Goal: Information Seeking & Learning: Get advice/opinions

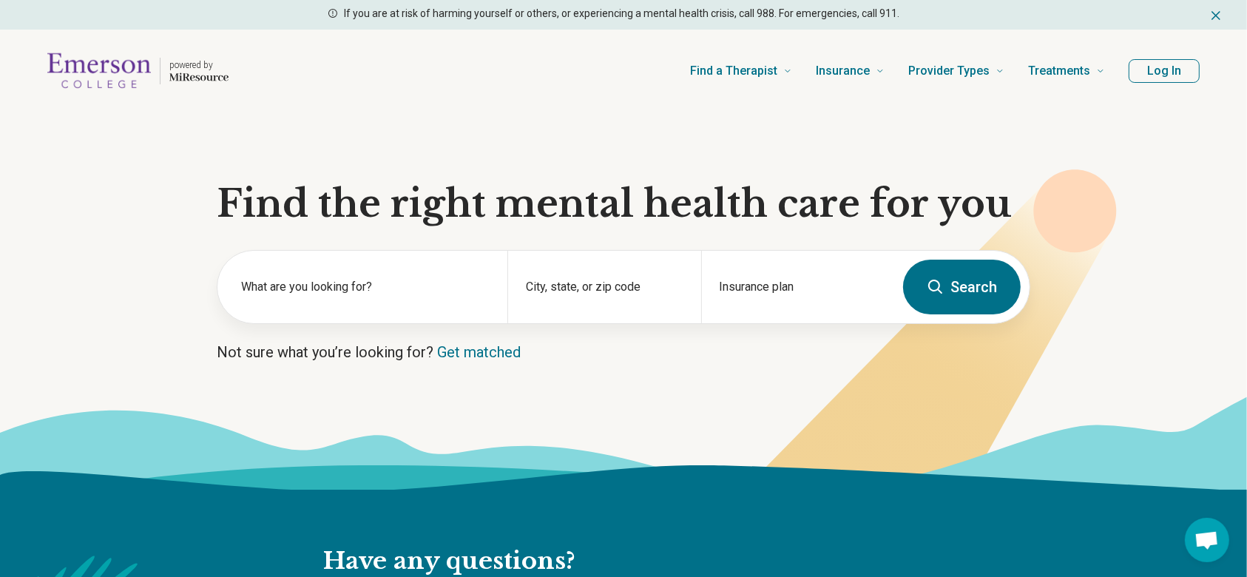
click at [1153, 78] on button "Log In" at bounding box center [1163, 71] width 71 height 24
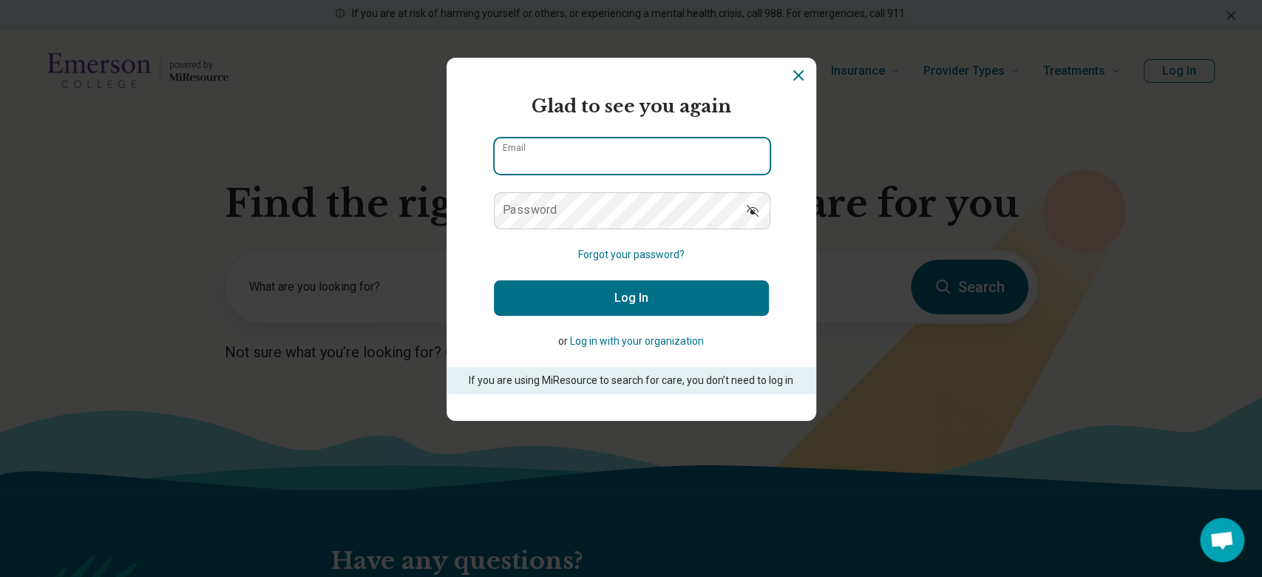
click at [629, 158] on input "Email" at bounding box center [632, 155] width 275 height 35
type input "**********"
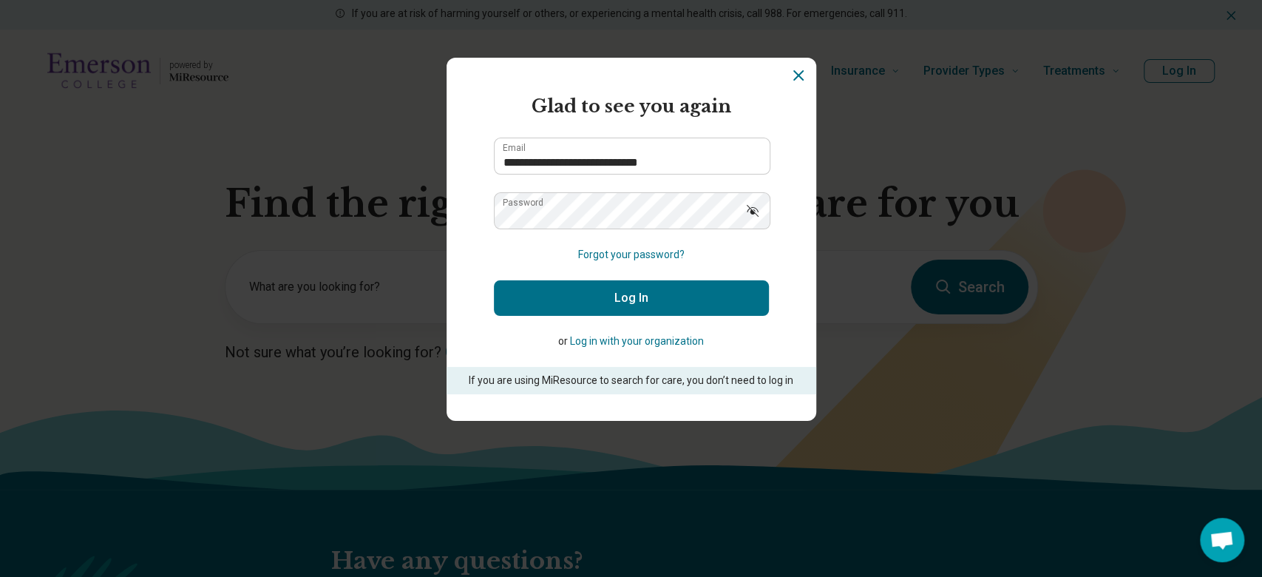
click at [655, 300] on button "Log In" at bounding box center [631, 297] width 275 height 35
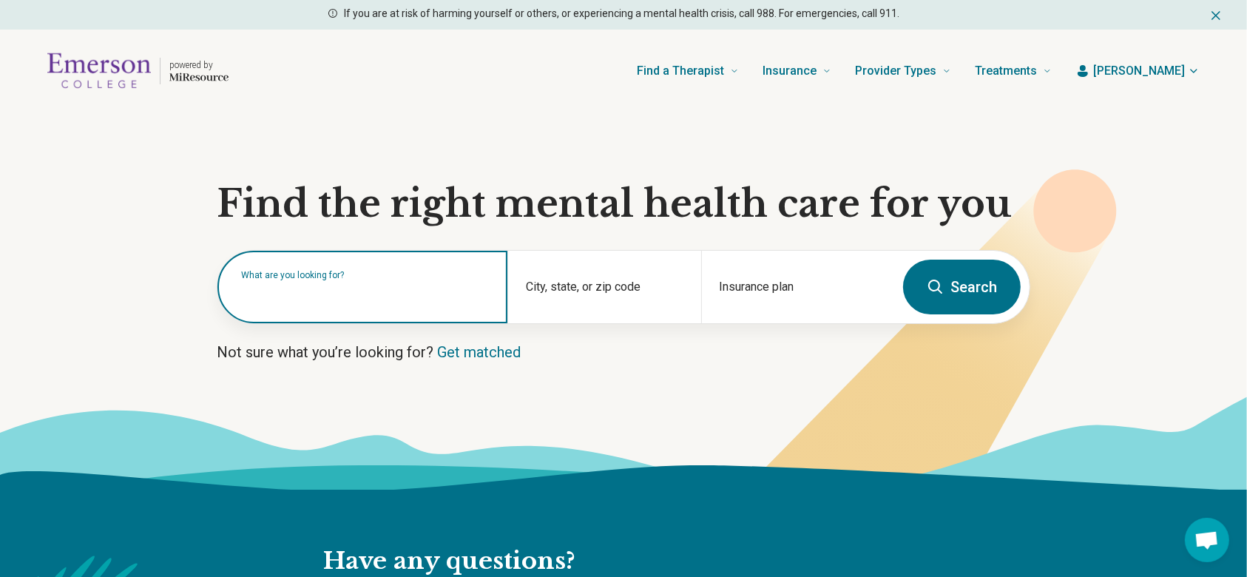
click at [408, 296] on input "text" at bounding box center [365, 294] width 248 height 18
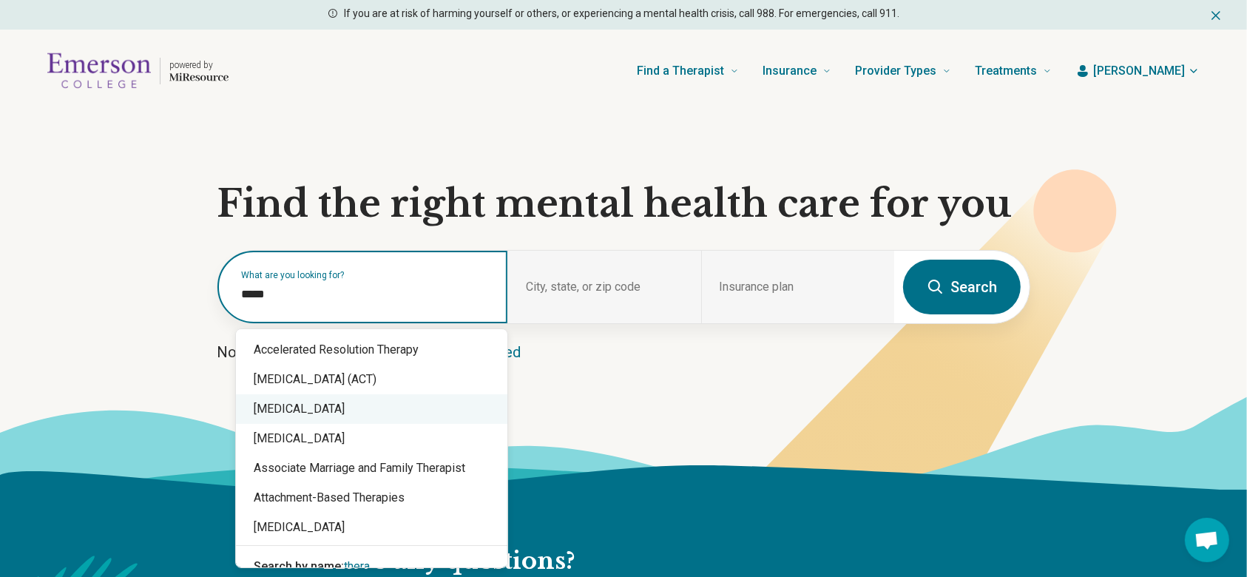
scroll to position [18, 0]
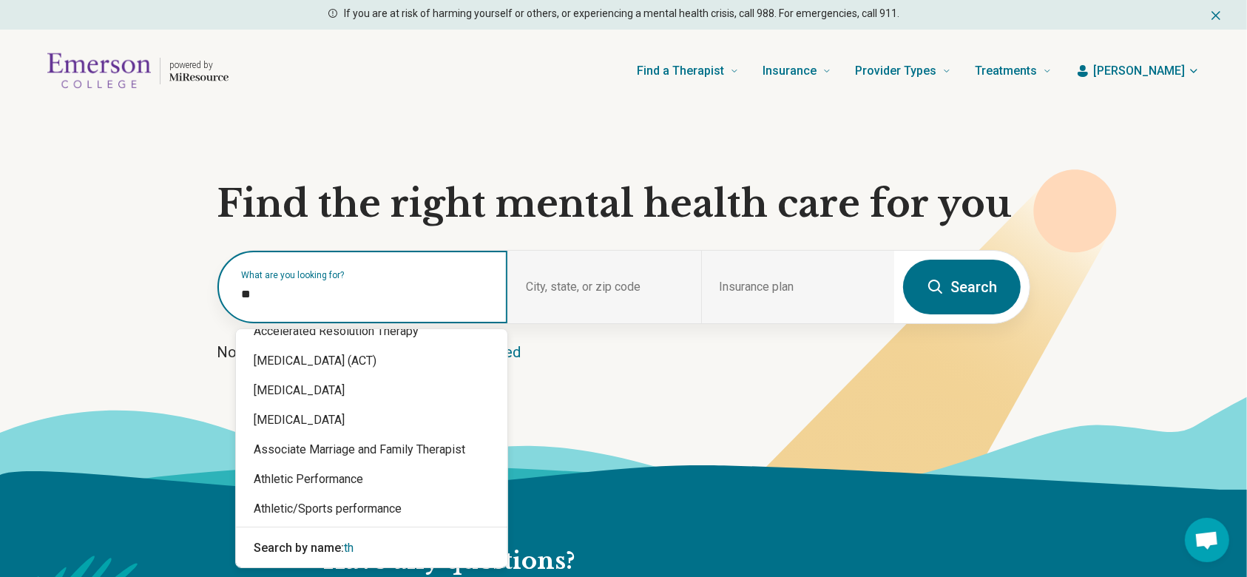
type input "*"
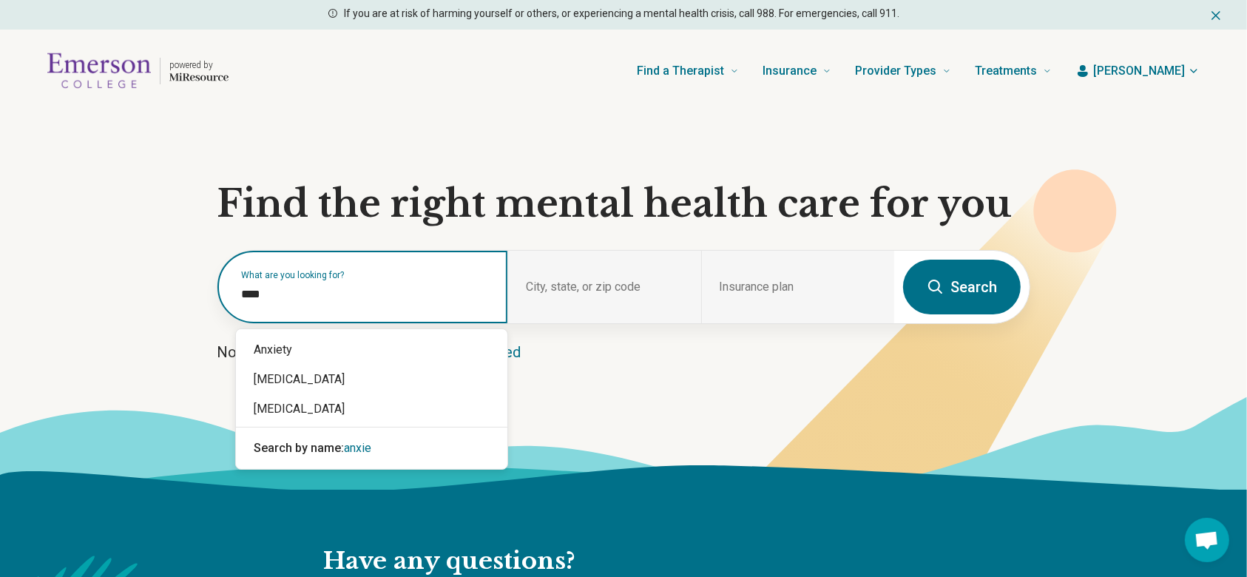
type input "*****"
click at [396, 356] on div "Anxiety" at bounding box center [371, 350] width 271 height 30
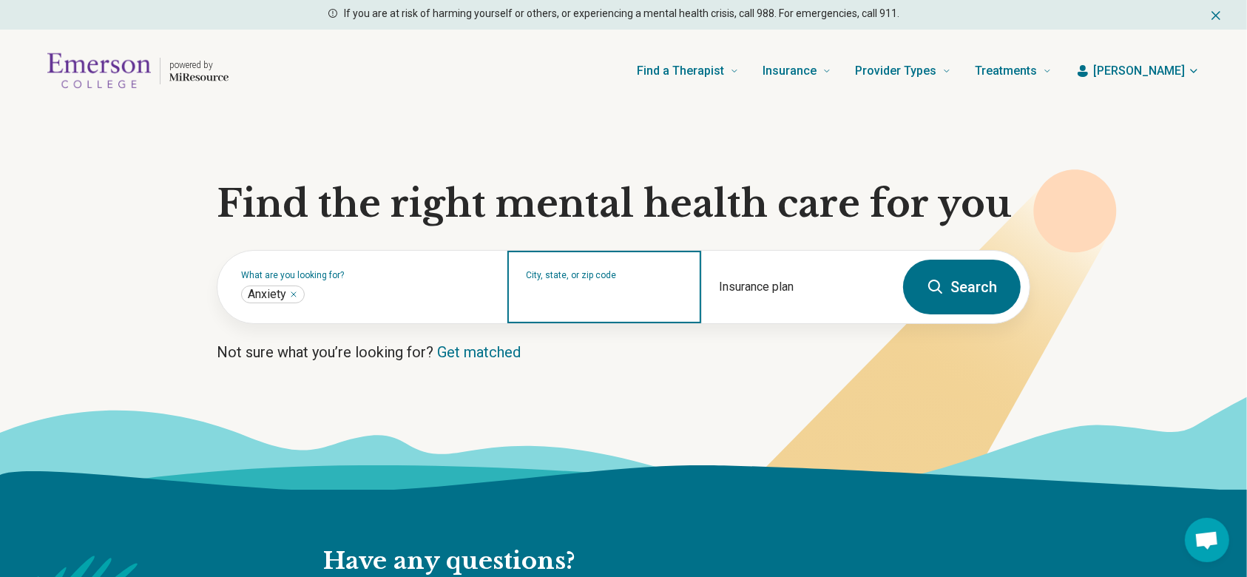
click at [597, 293] on input "City, state, or zip code" at bounding box center [604, 297] width 157 height 18
type input "******"
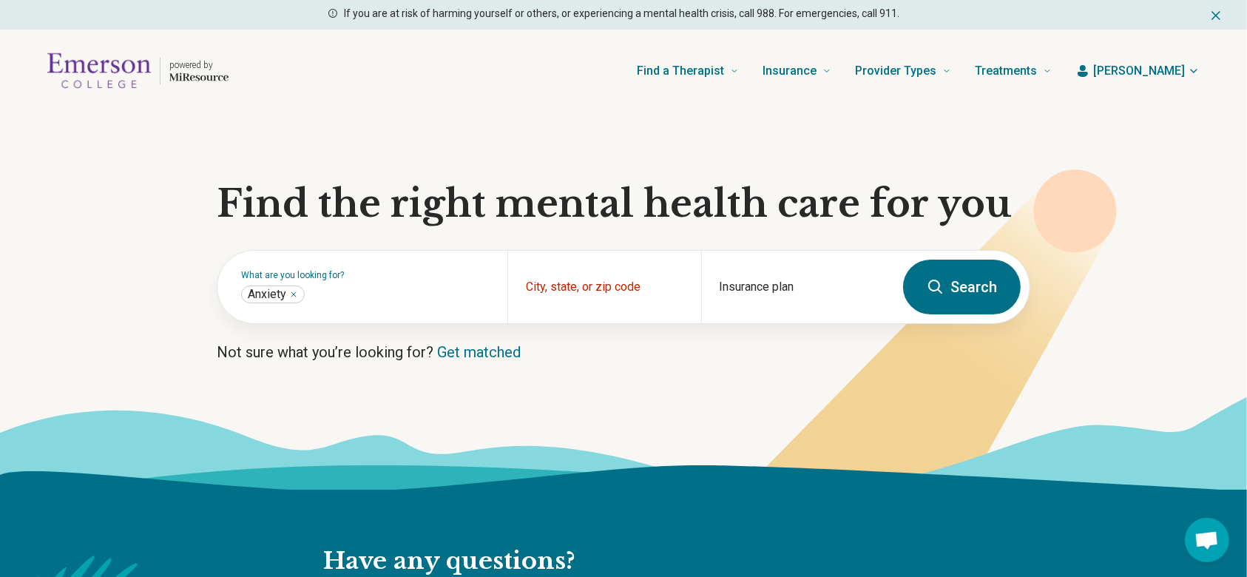
click at [818, 349] on p "Not sure what you’re looking for? Get matched" at bounding box center [623, 352] width 813 height 21
click at [809, 288] on div "Insurance plan" at bounding box center [797, 287] width 193 height 72
click at [603, 263] on div "City, state, or zip code" at bounding box center [603, 287] width 193 height 72
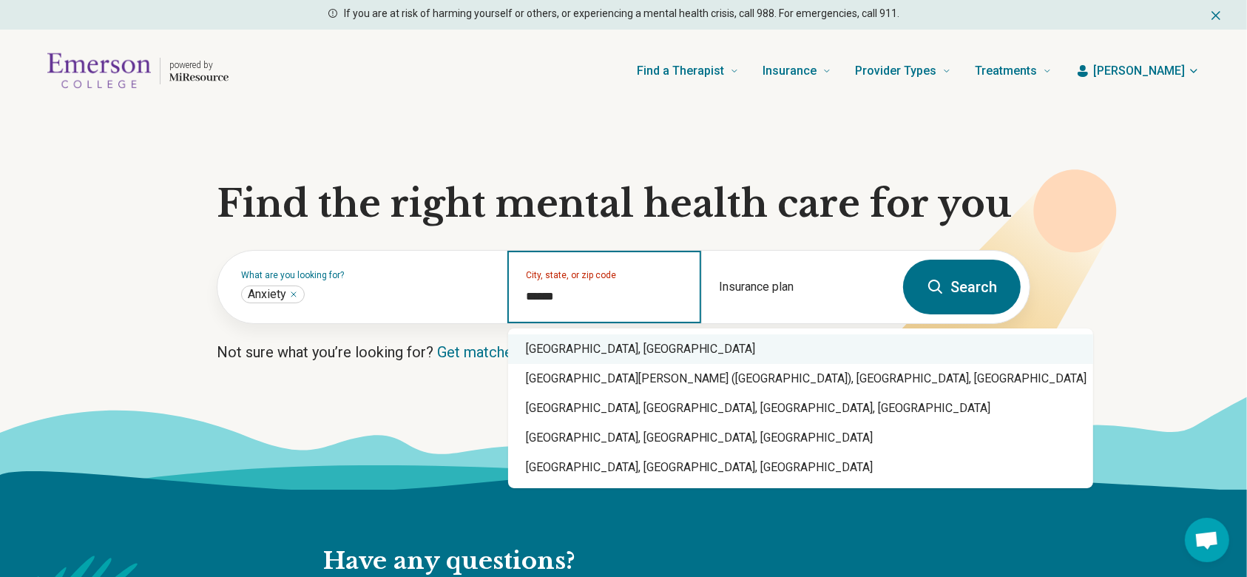
click at [580, 345] on div "Boston, MA" at bounding box center [800, 349] width 585 height 30
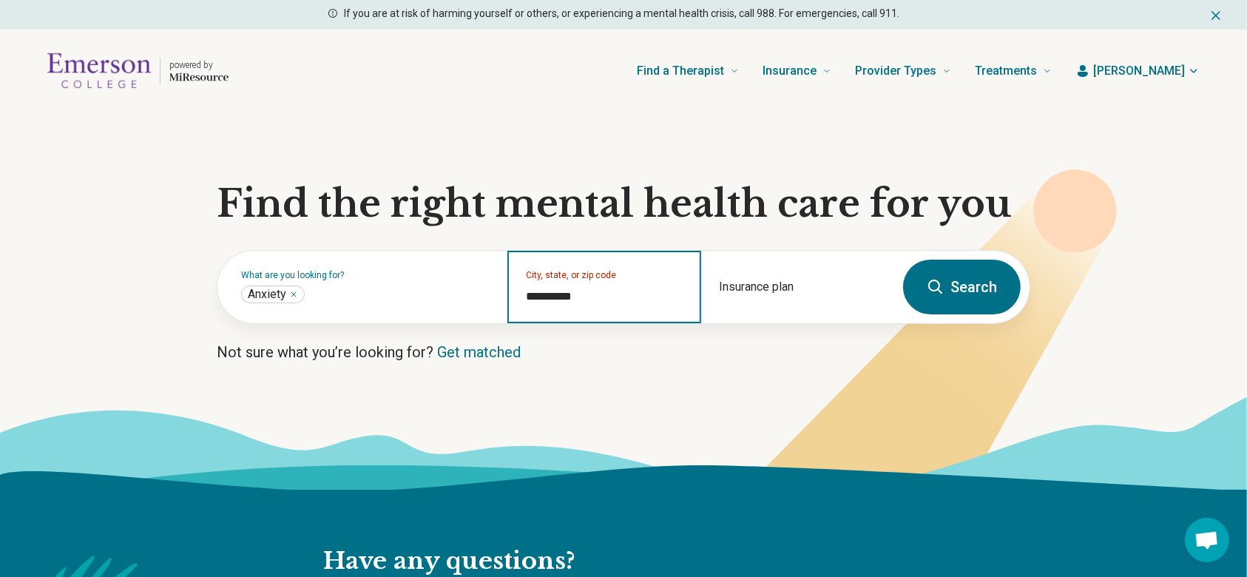
type input "**********"
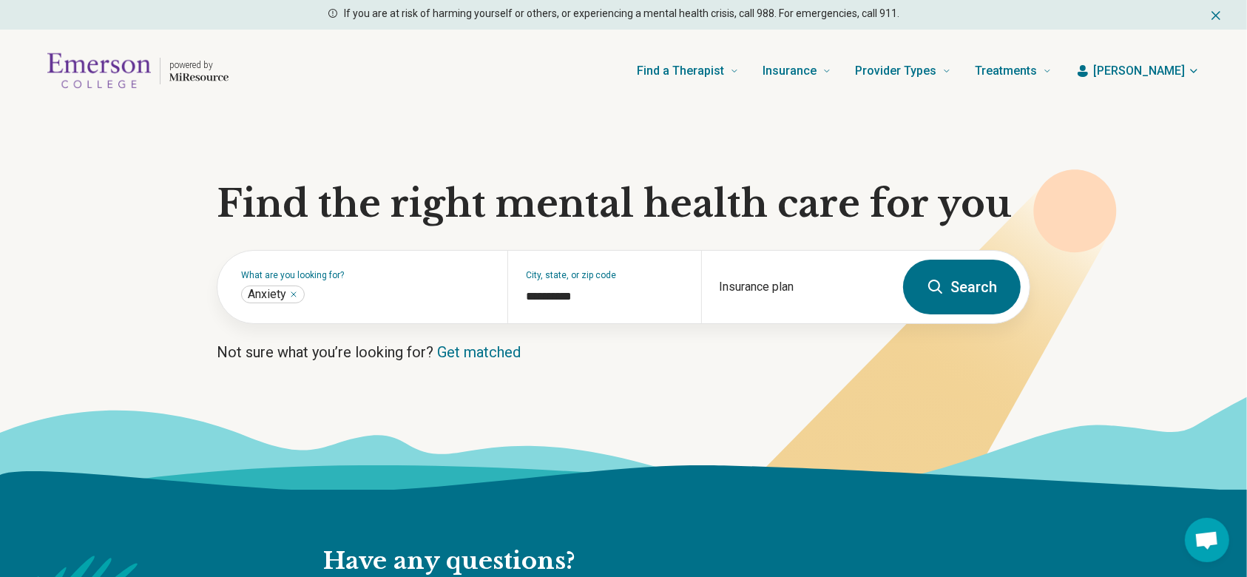
click at [811, 328] on icon at bounding box center [916, 352] width 400 height 367
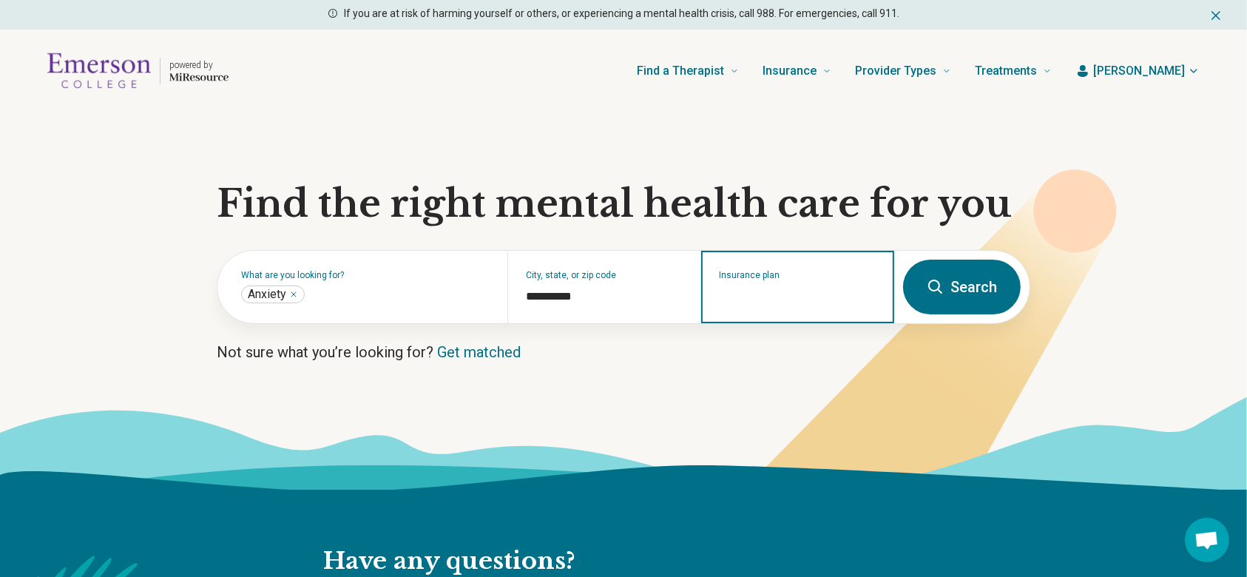
click at [803, 299] on input "Insurance plan" at bounding box center [797, 297] width 157 height 18
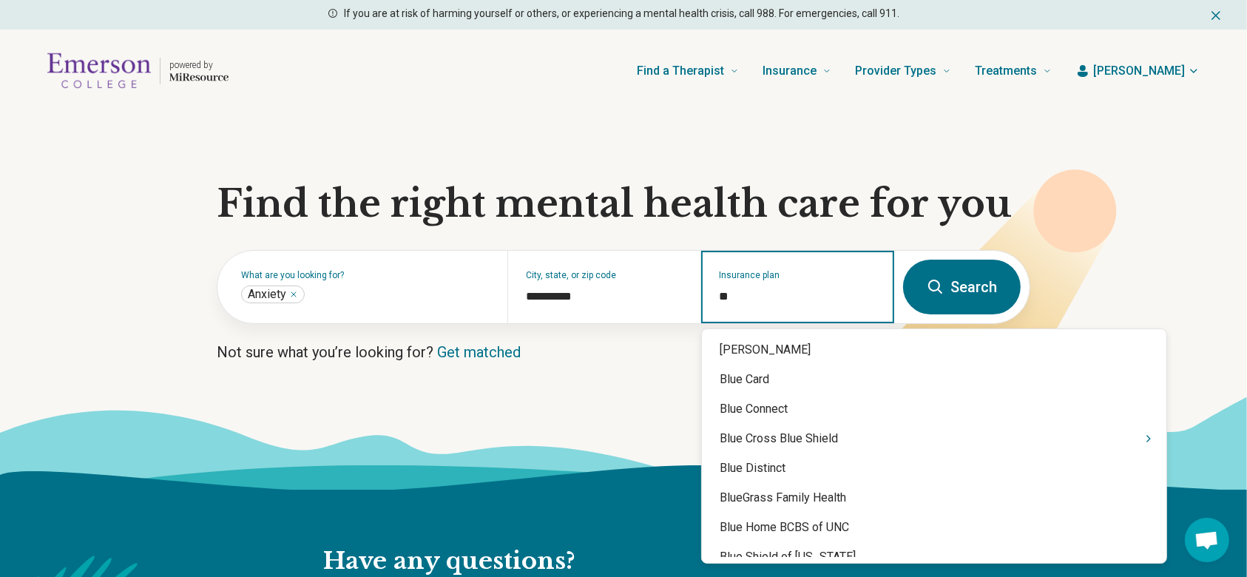
type input "***"
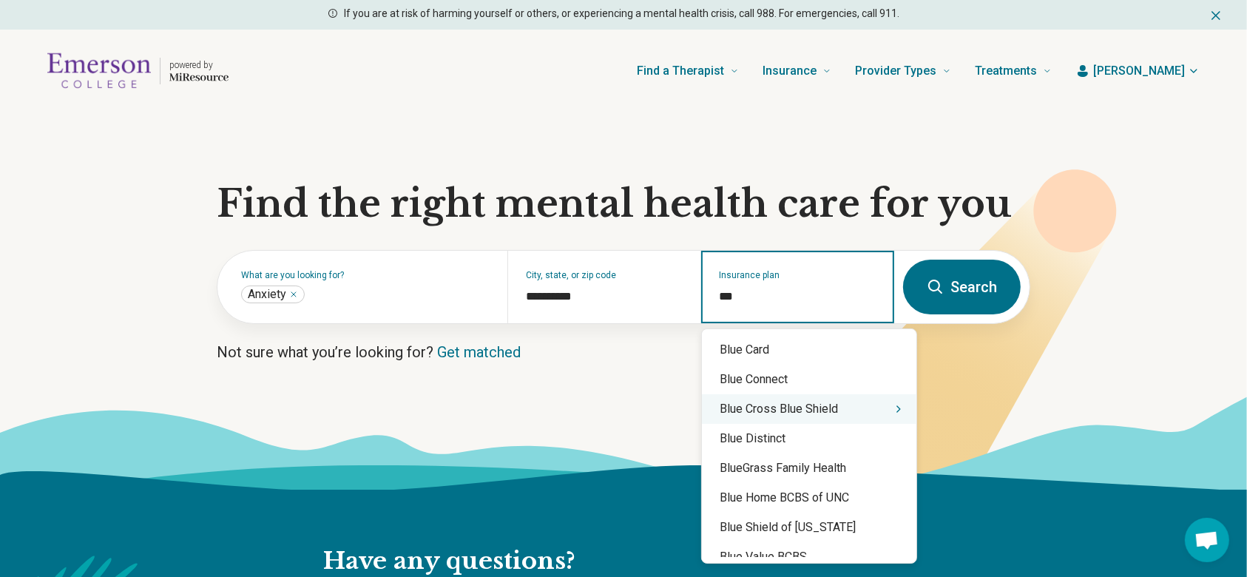
click at [892, 407] on icon "Suggestions" at bounding box center [898, 409] width 12 height 12
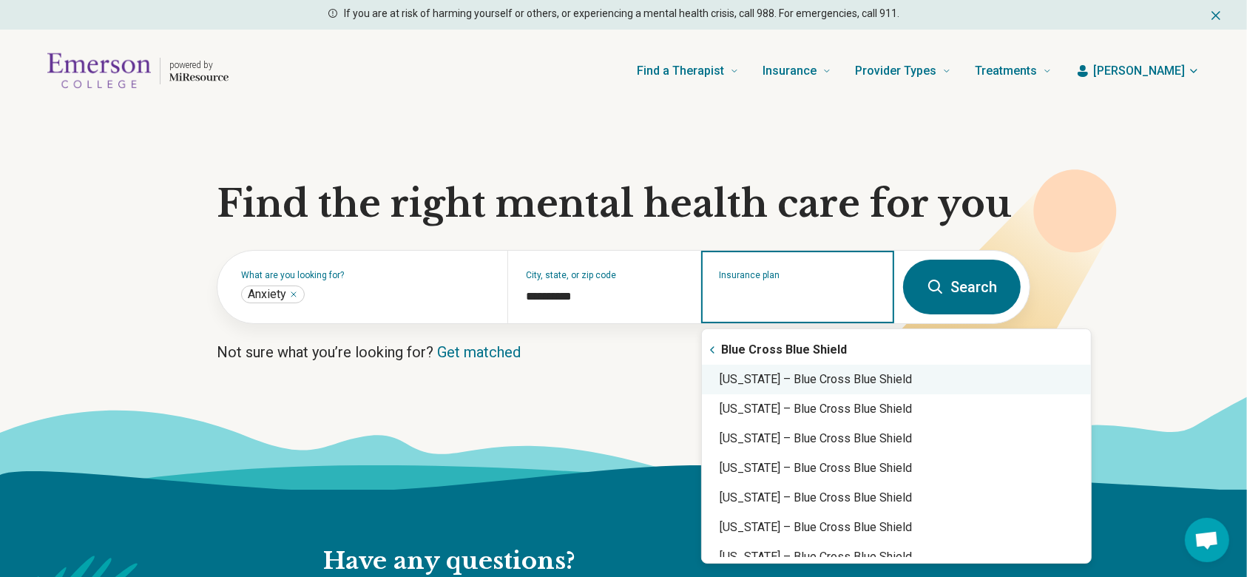
click at [902, 376] on div "Massachusetts – Blue Cross Blue Shield" at bounding box center [896, 380] width 389 height 30
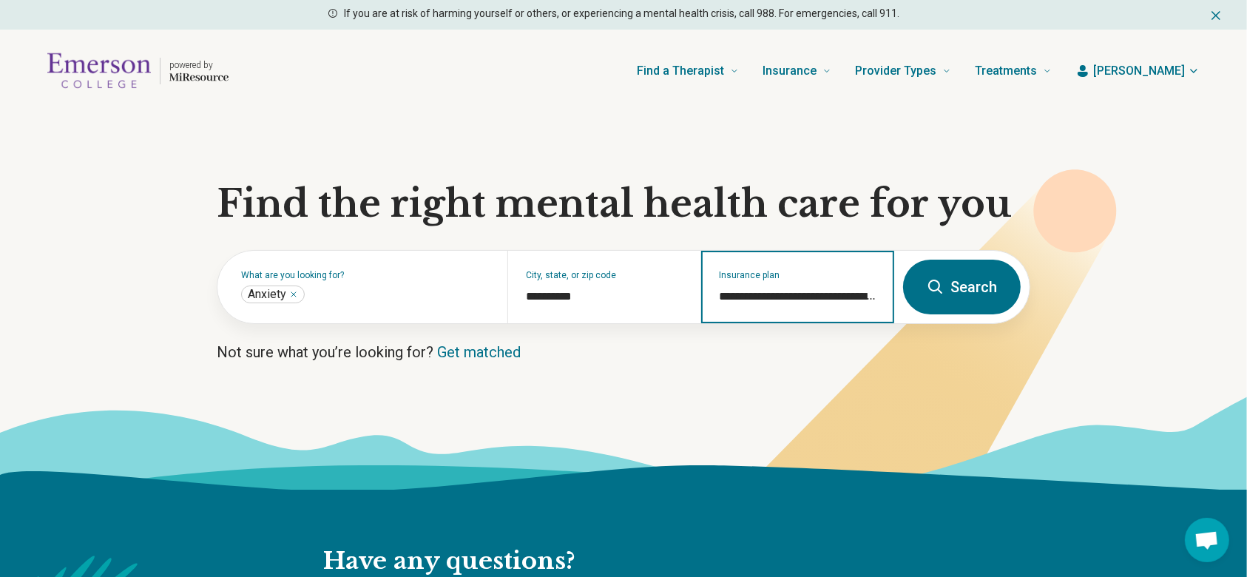
type input "**********"
click at [983, 283] on button "Search" at bounding box center [962, 287] width 118 height 55
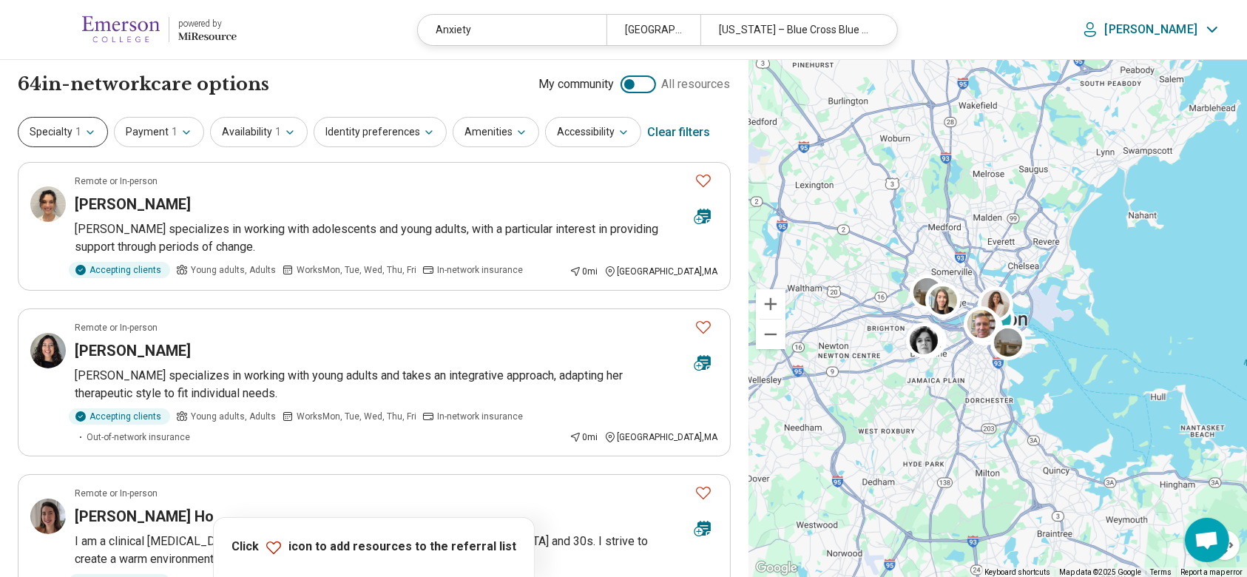
click at [64, 133] on button "Specialty 1" at bounding box center [63, 132] width 90 height 30
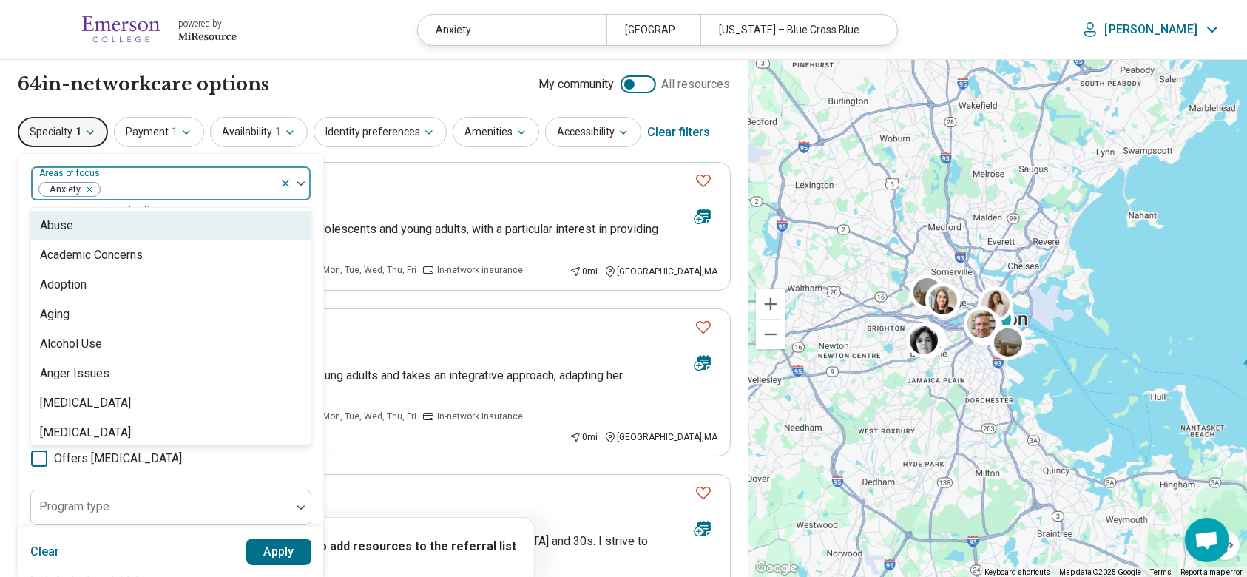
click at [207, 182] on div at bounding box center [187, 189] width 172 height 21
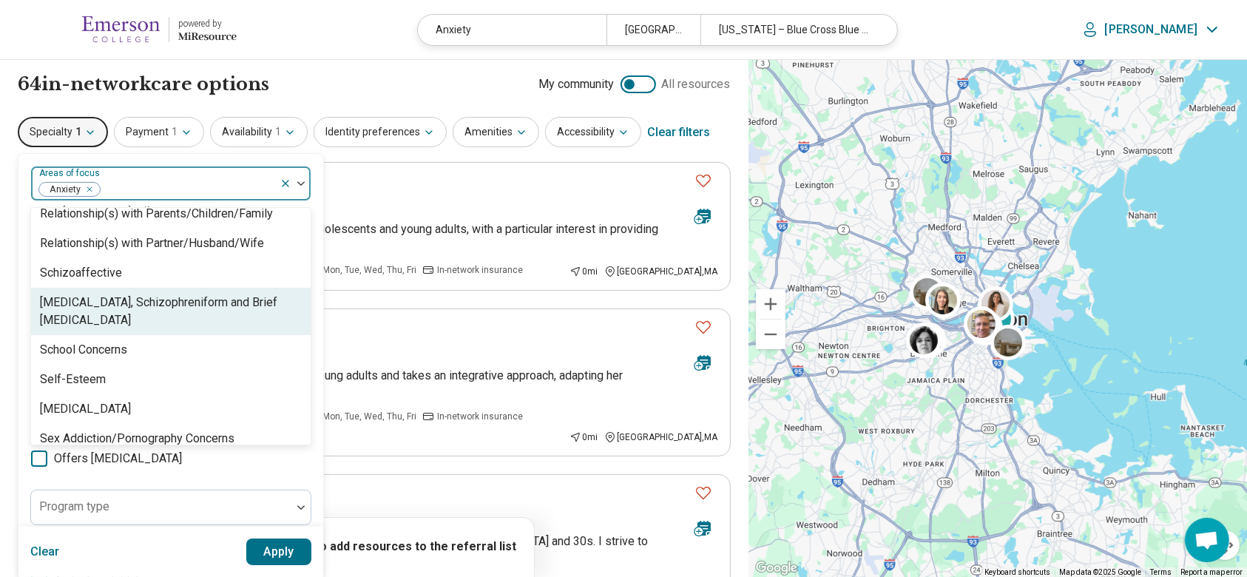
scroll to position [2267, 0]
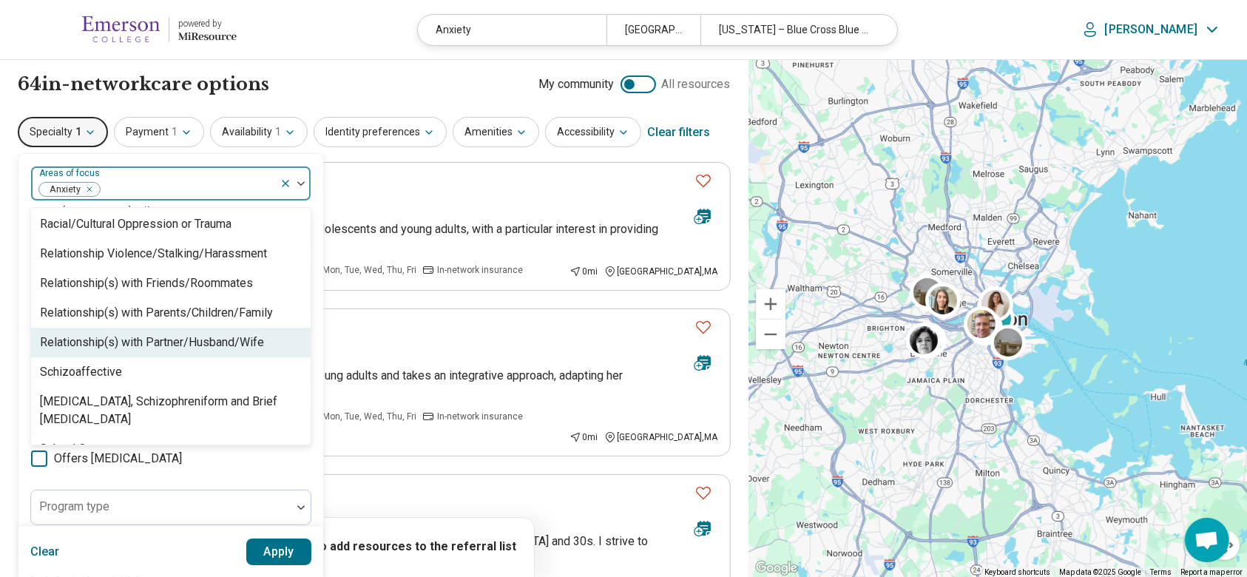
click at [245, 344] on div "Relationship(s) with Partner/Husband/Wife" at bounding box center [152, 342] width 224 height 18
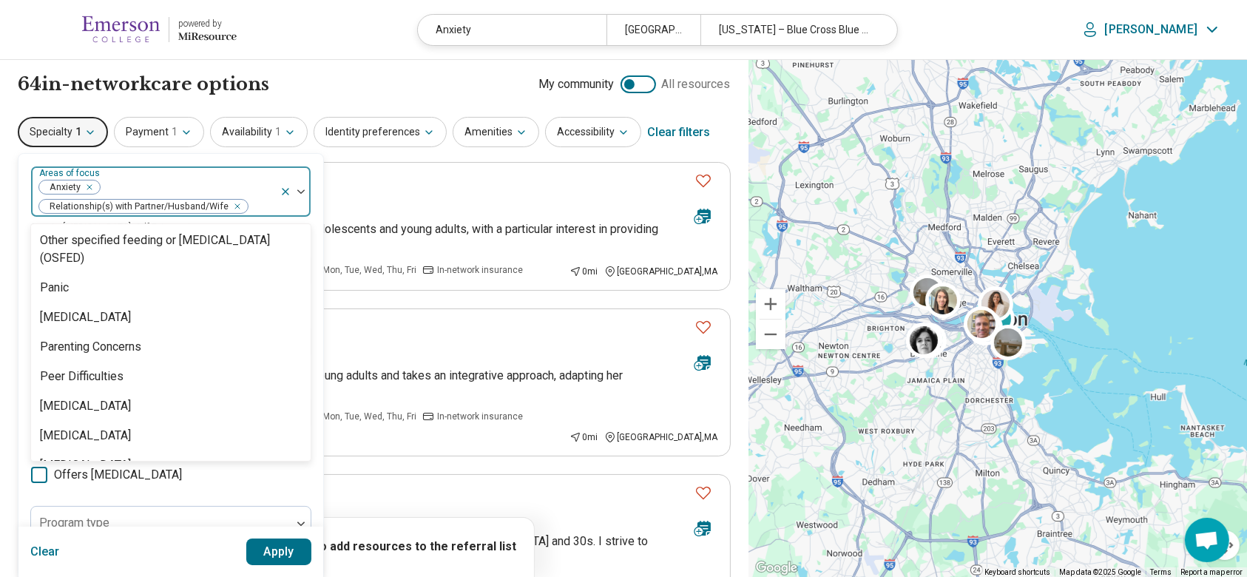
scroll to position [1520, 0]
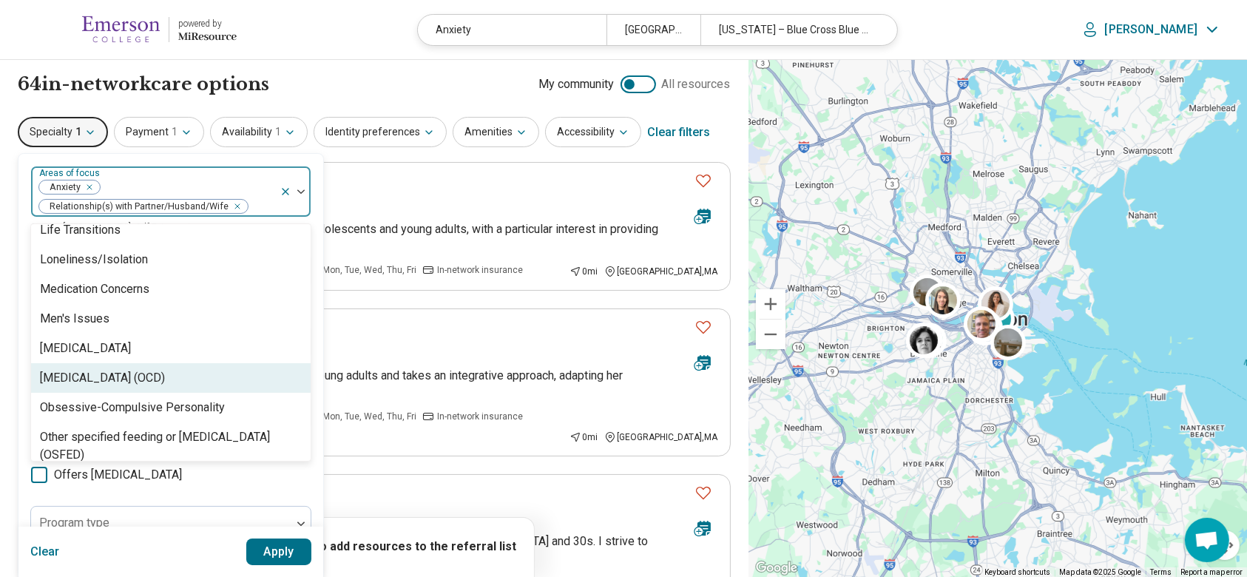
click at [191, 365] on div "Obsessive Compulsive Disorder (OCD)" at bounding box center [170, 378] width 279 height 30
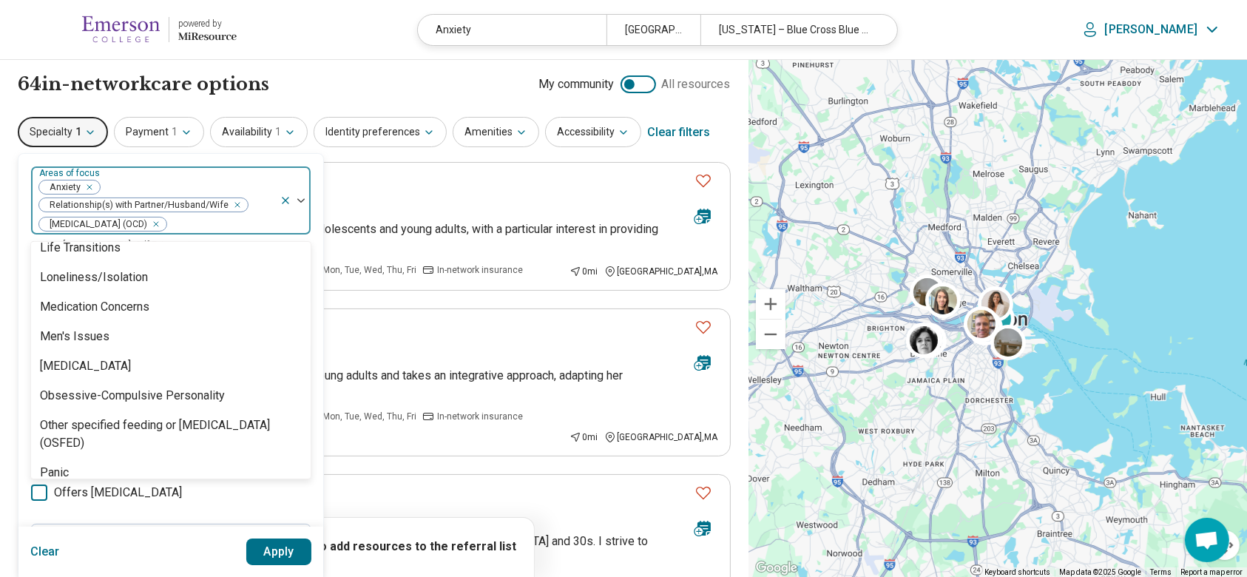
click at [392, 79] on div "64 in-network care options 64 in-network provider s My community All resources" at bounding box center [374, 84] width 713 height 25
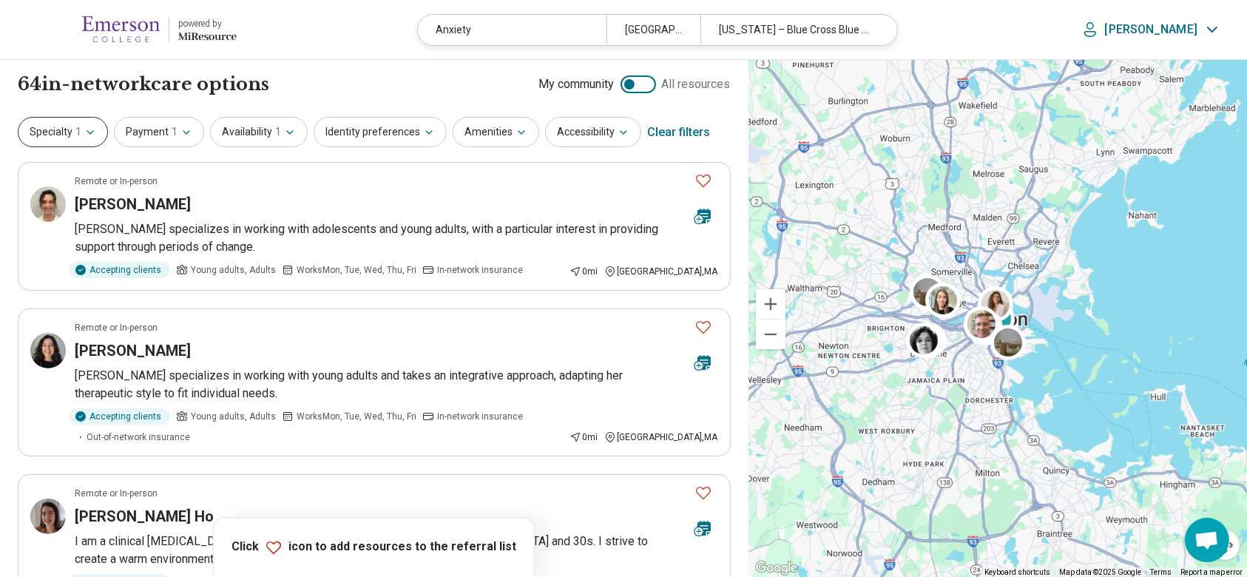
click at [71, 128] on button "Specialty 1" at bounding box center [63, 132] width 90 height 30
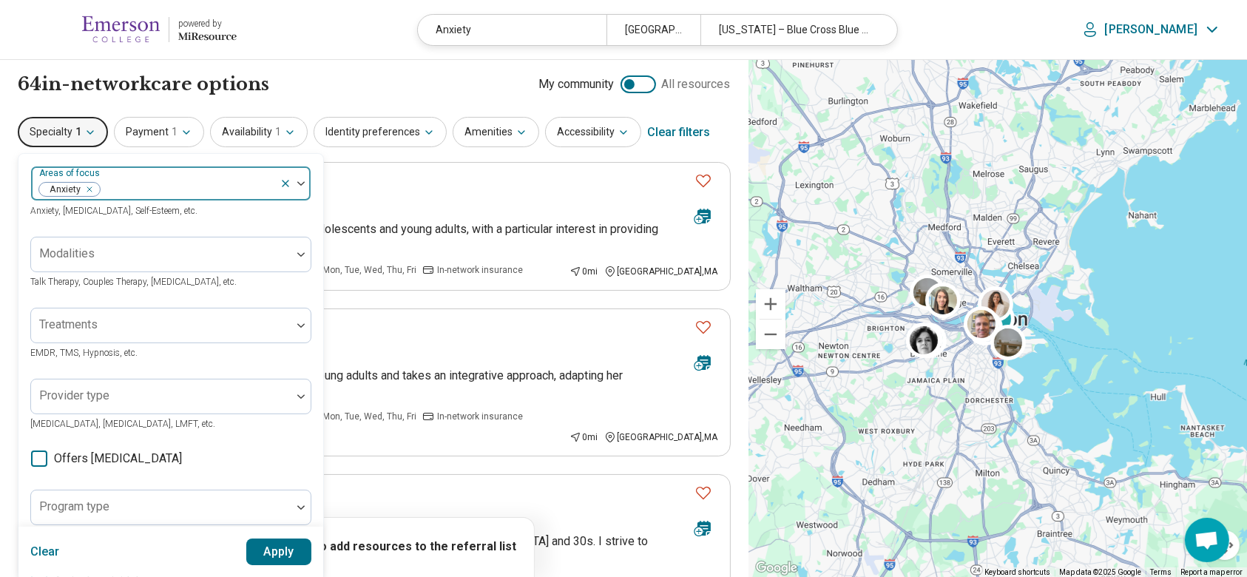
click at [164, 183] on div at bounding box center [187, 189] width 172 height 21
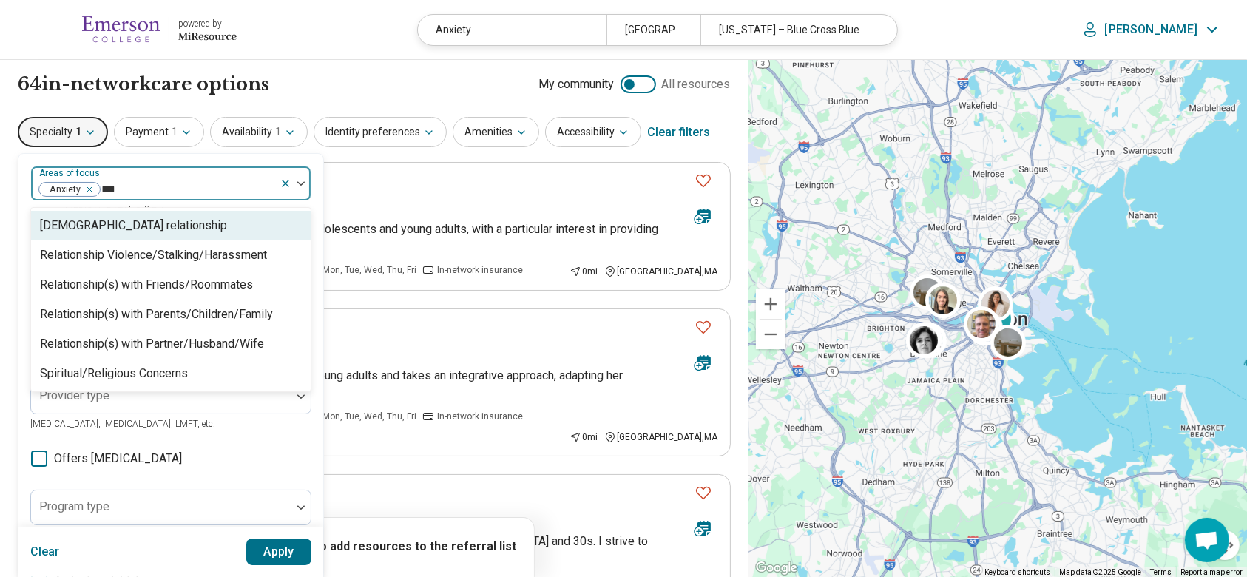
type input "****"
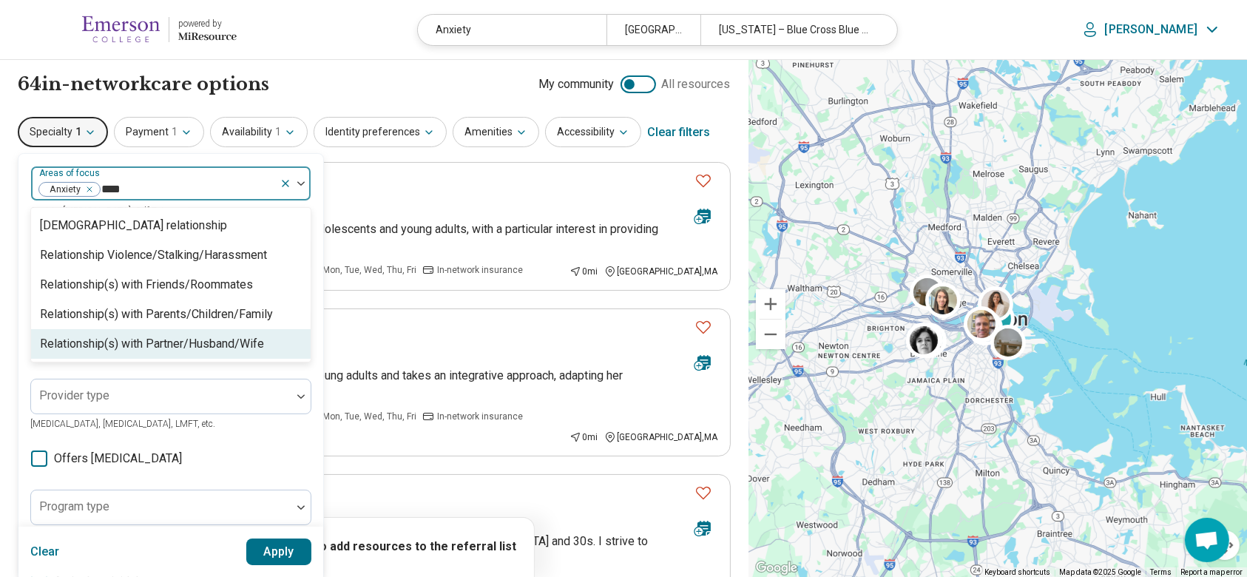
click at [231, 347] on div "Relationship(s) with Partner/Husband/Wife" at bounding box center [152, 344] width 224 height 18
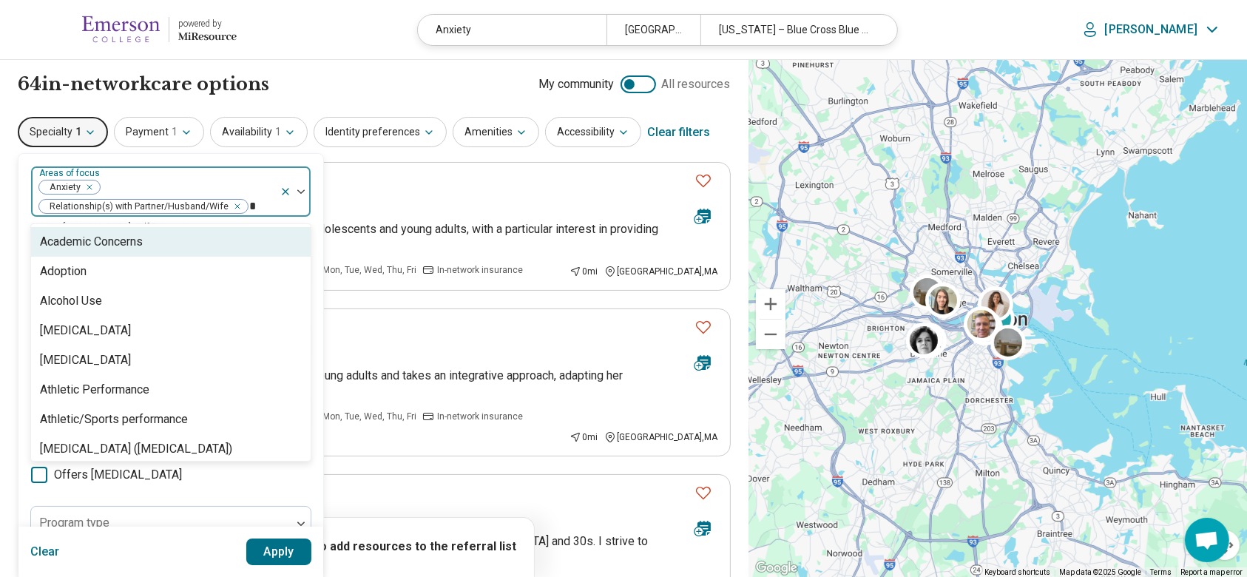
type input "**"
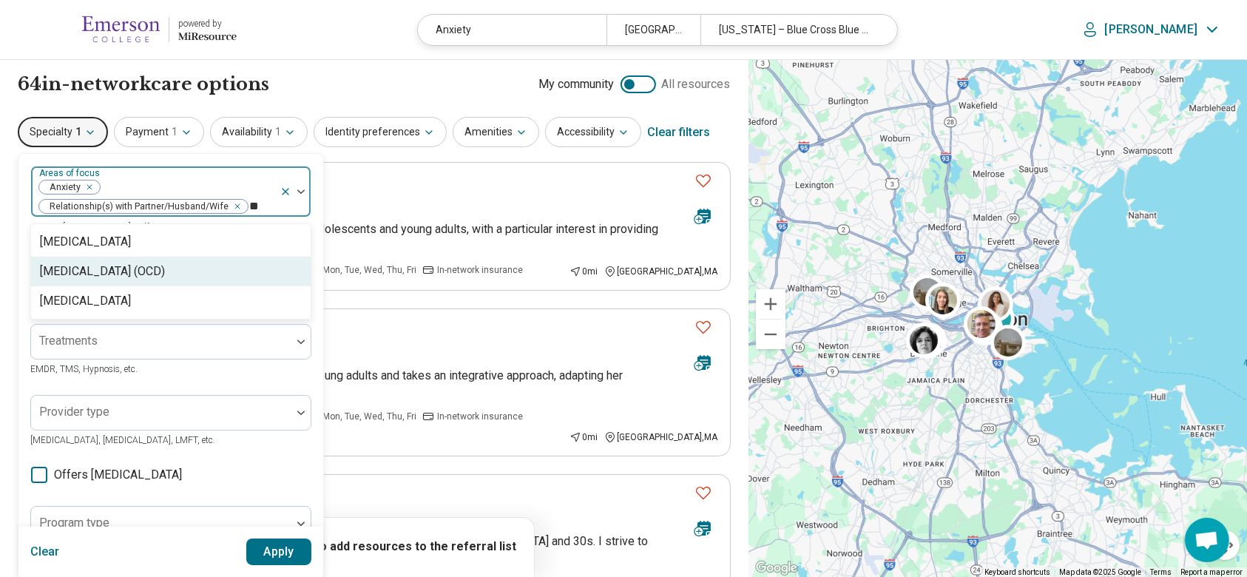
click at [165, 273] on div "Obsessive Compulsive Disorder (OCD)" at bounding box center [102, 271] width 125 height 18
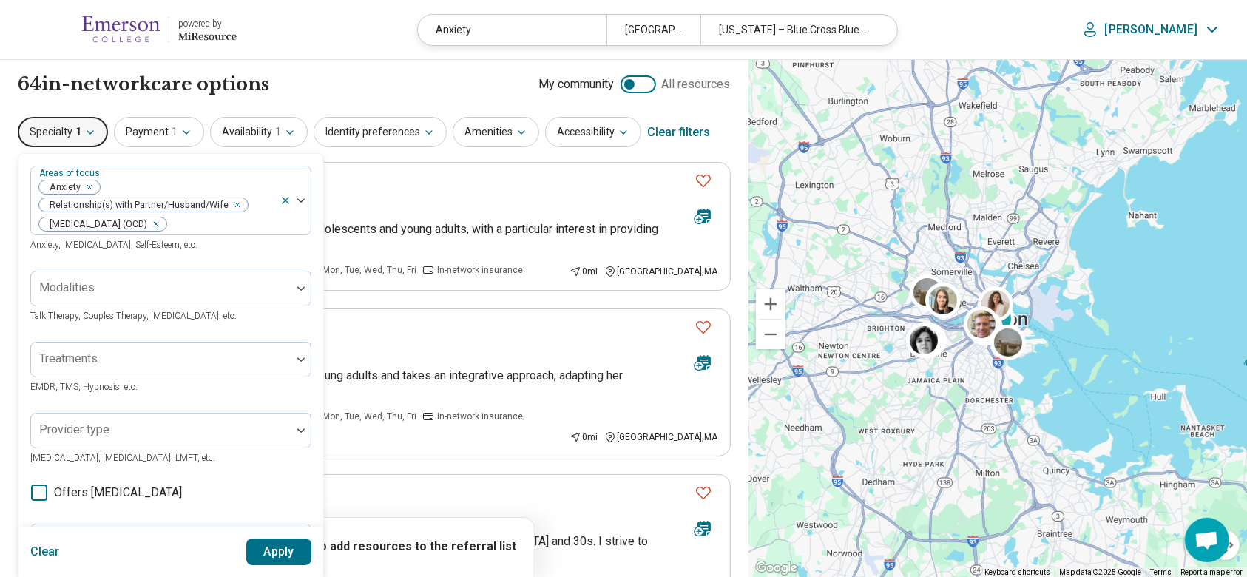
click at [268, 552] on button "Apply" at bounding box center [279, 551] width 66 height 27
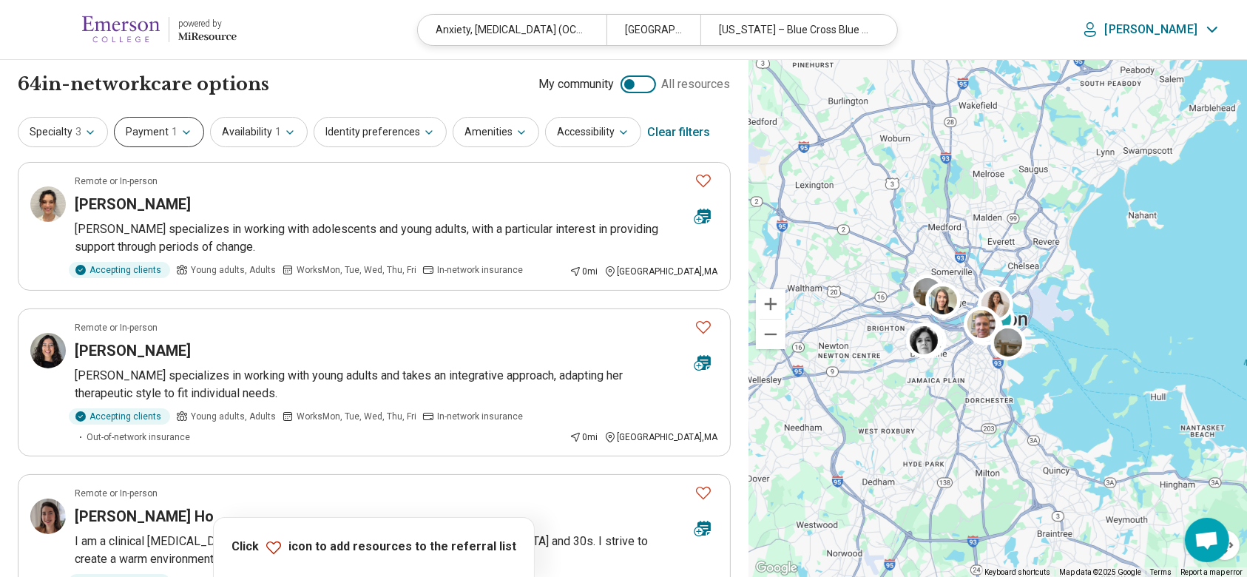
click at [166, 127] on button "Payment 1" at bounding box center [159, 132] width 90 height 30
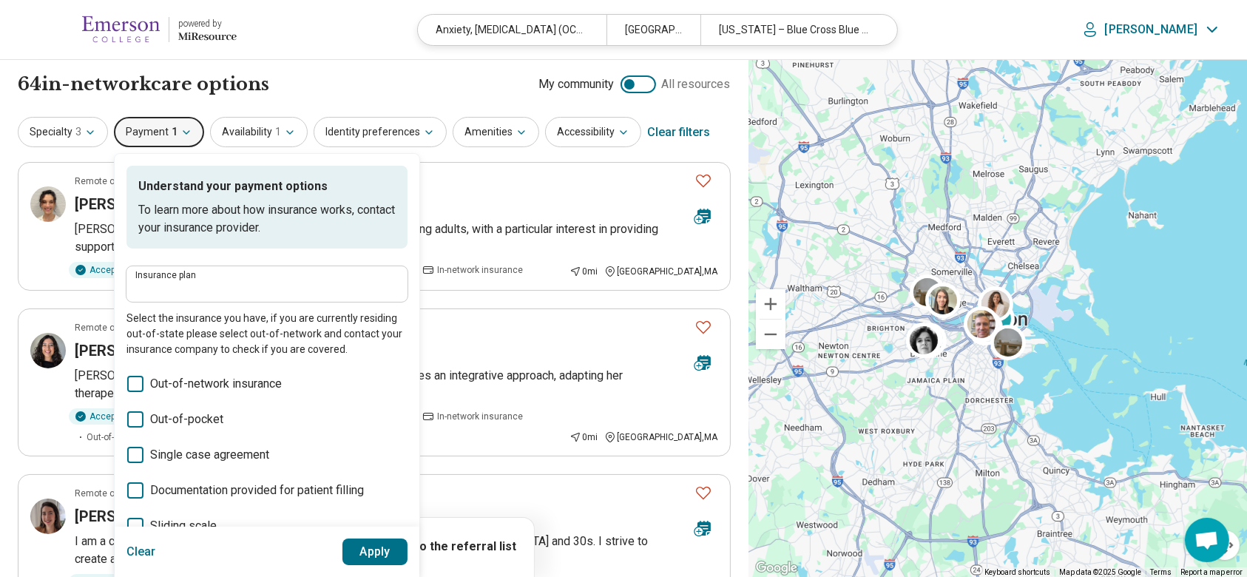
type input "**********"
click at [172, 412] on span "Out-of-pocket" at bounding box center [186, 419] width 73 height 18
click at [368, 553] on button "Apply" at bounding box center [375, 551] width 66 height 27
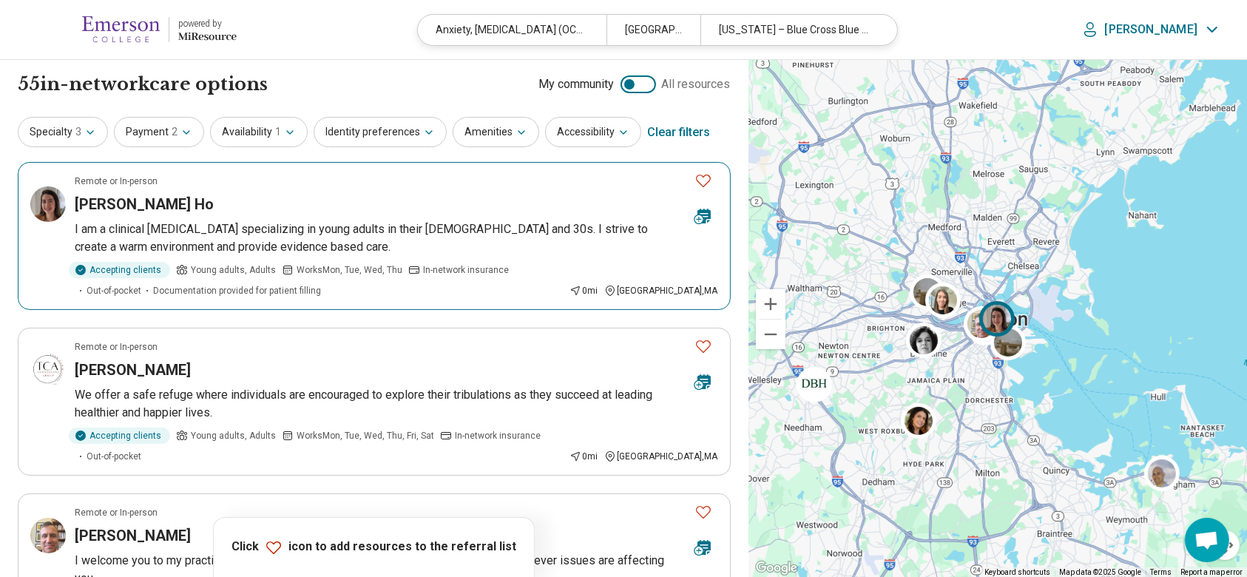
click at [144, 201] on h3 "[PERSON_NAME] Ho" at bounding box center [144, 204] width 139 height 21
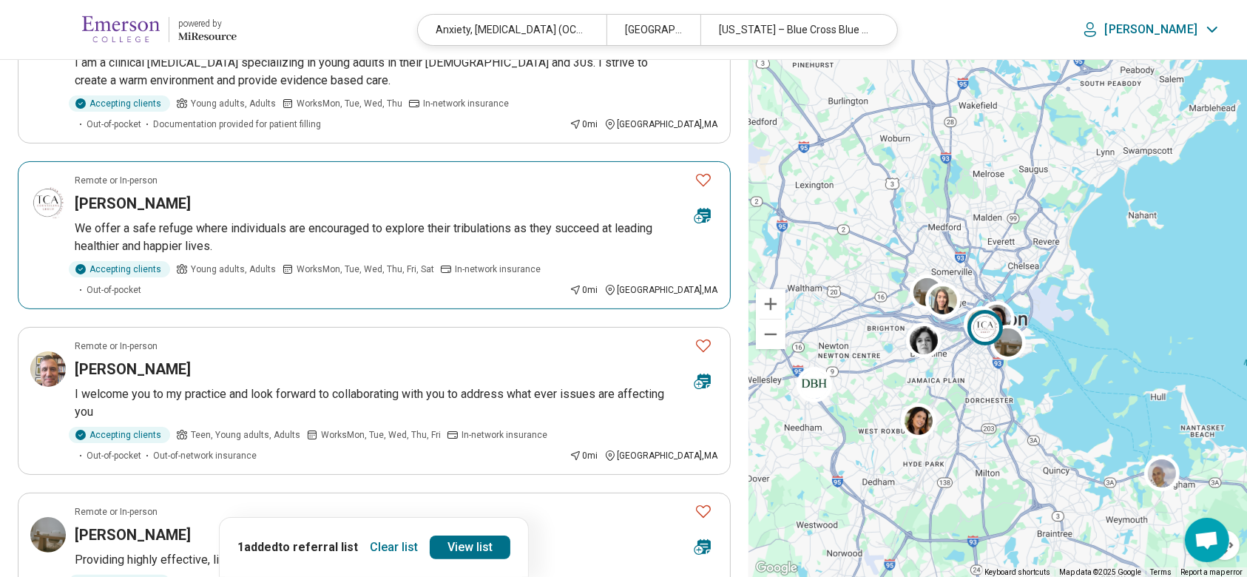
scroll to position [197, 0]
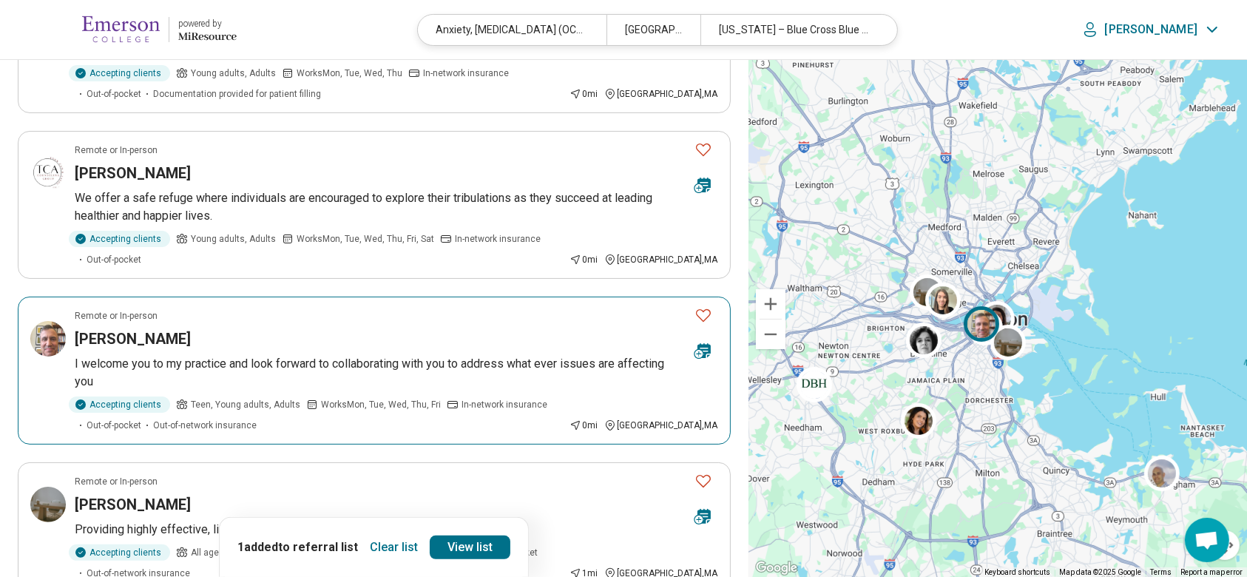
click at [351, 328] on div "[PERSON_NAME]" at bounding box center [379, 338] width 608 height 21
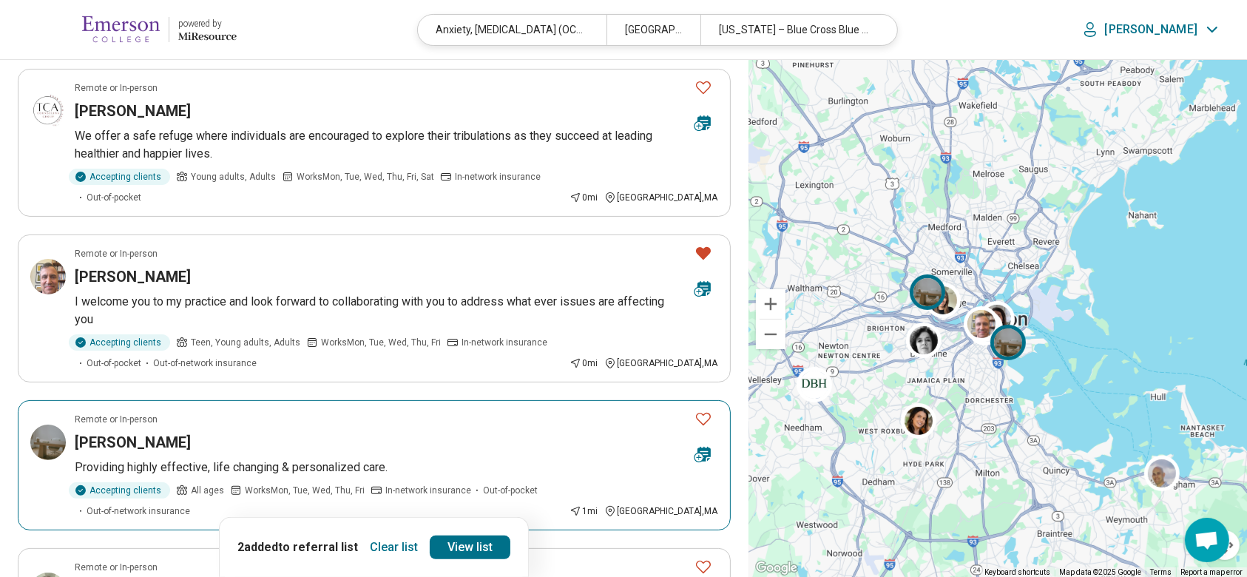
scroll to position [394, 0]
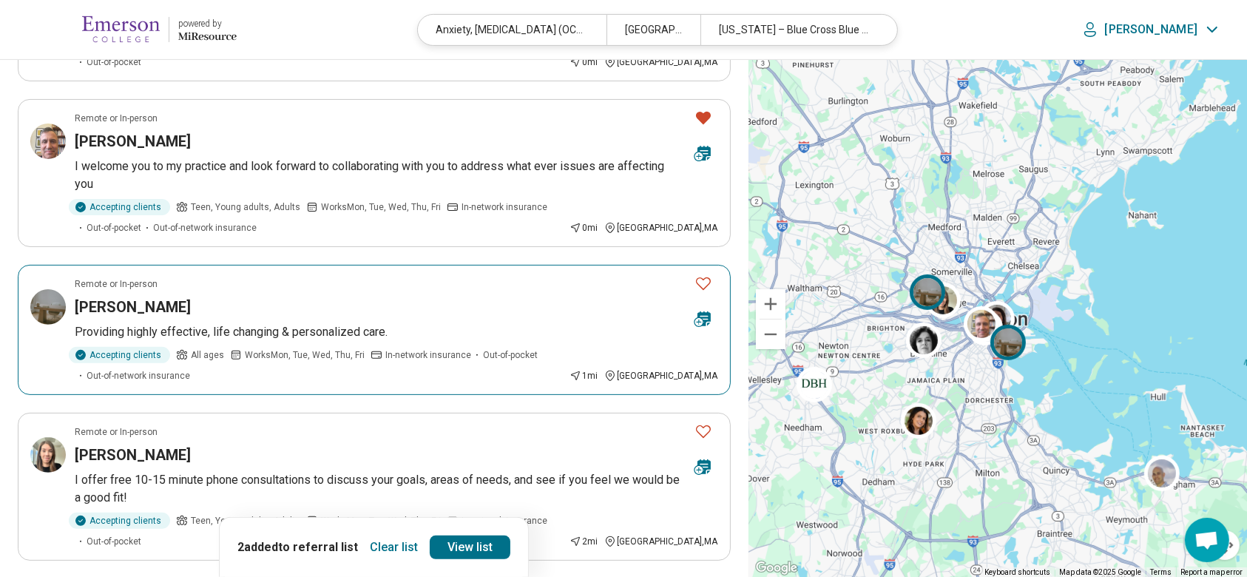
click at [225, 296] on div "[PERSON_NAME]" at bounding box center [379, 306] width 608 height 21
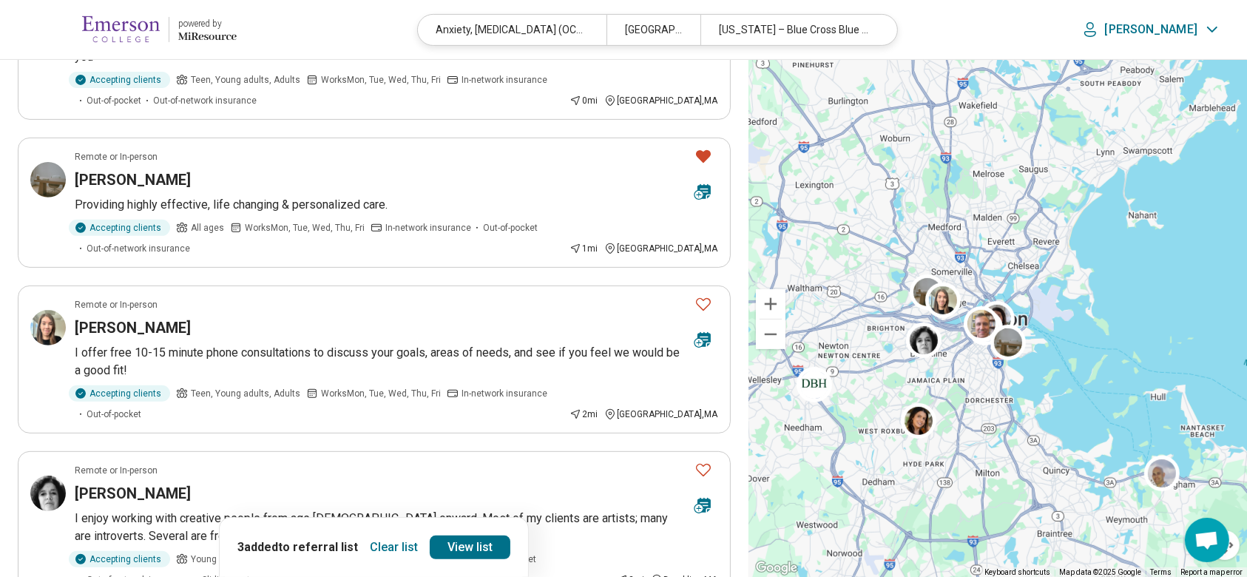
scroll to position [591, 0]
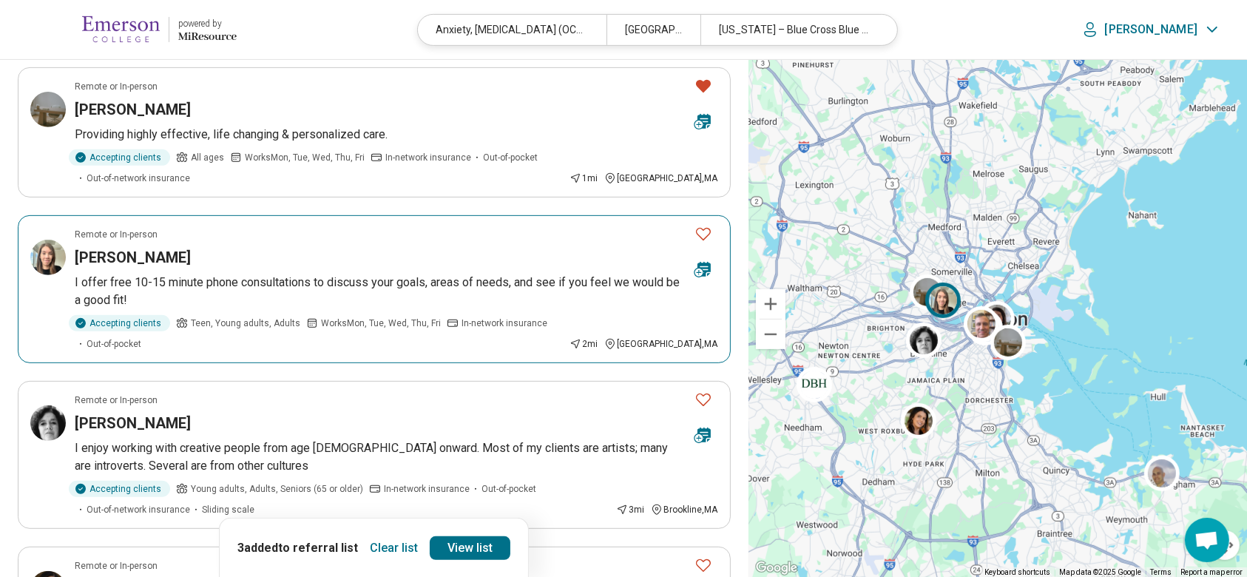
click at [518, 247] on div "[PERSON_NAME]" at bounding box center [379, 257] width 608 height 21
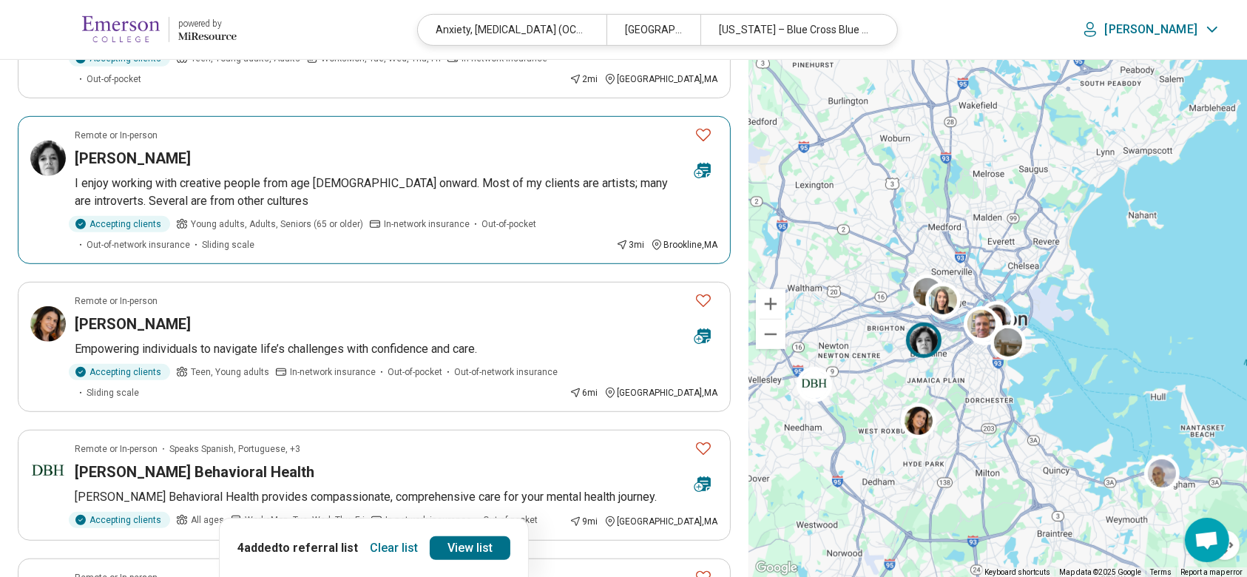
scroll to position [887, 0]
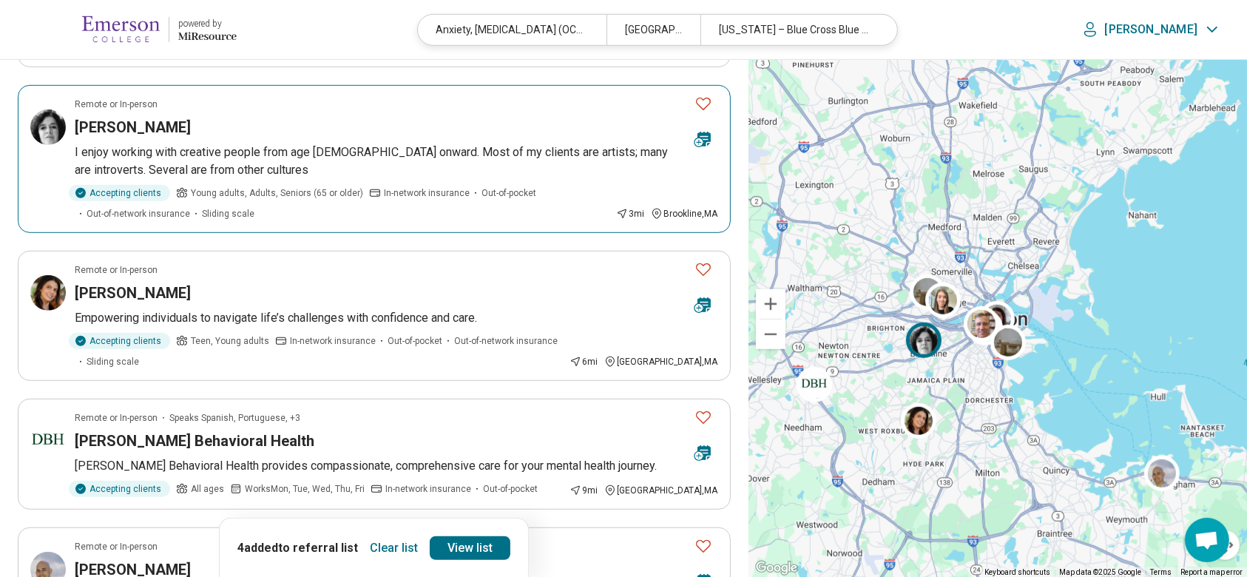
click at [432, 143] on p "I enjoy working with creative people from age 18 onward. Most of my clients are…" at bounding box center [396, 160] width 643 height 35
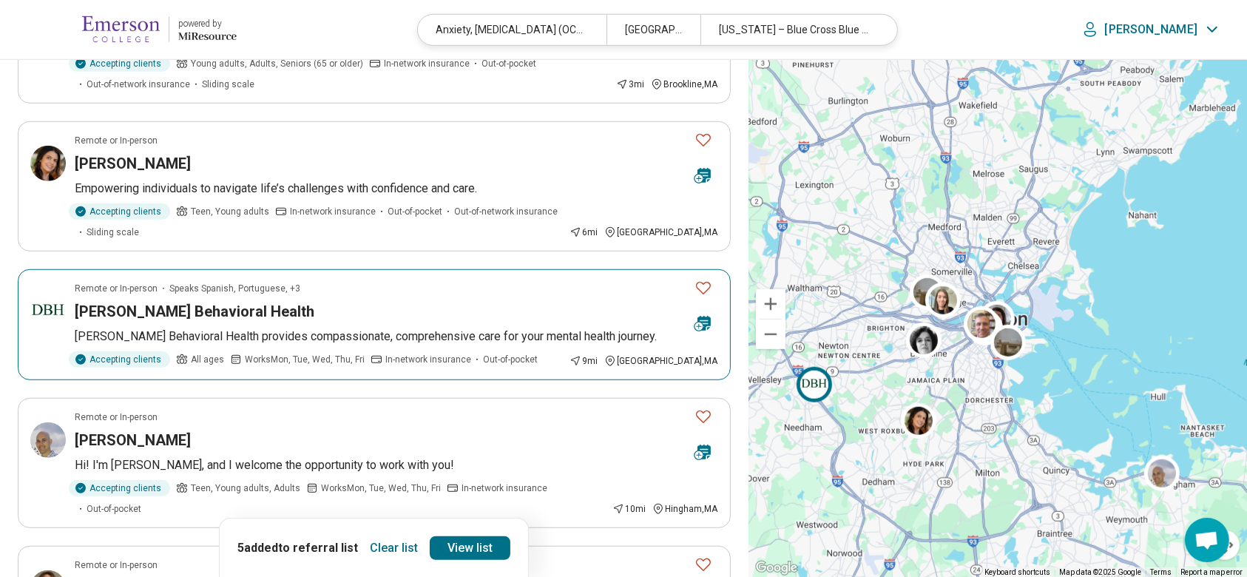
scroll to position [986, 0]
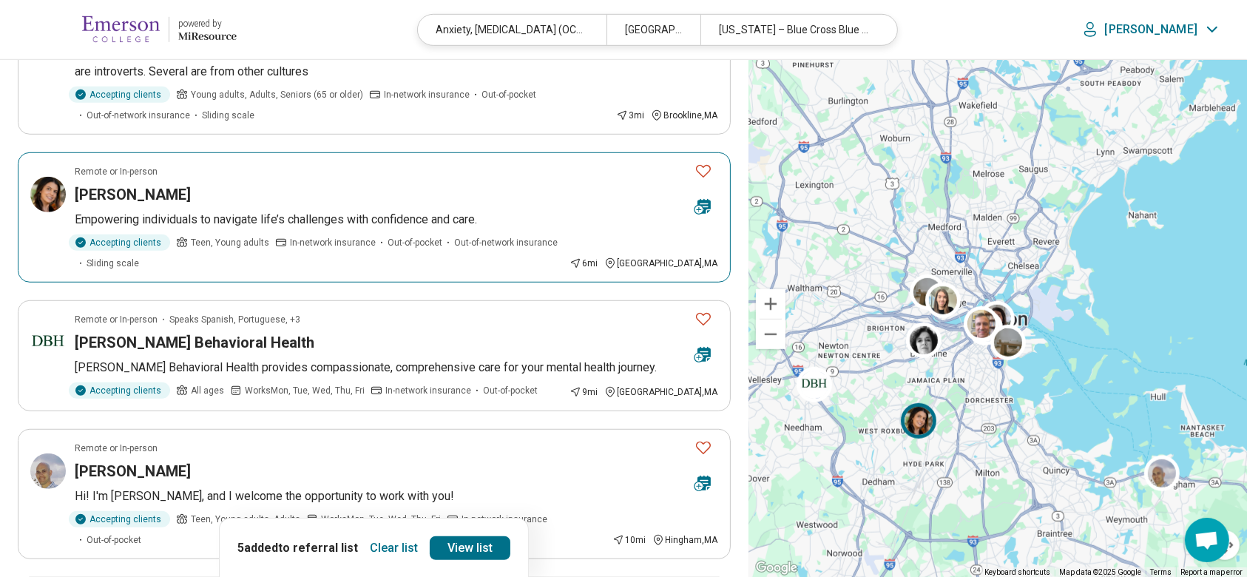
click at [137, 184] on h3 "Laura Domanico" at bounding box center [133, 194] width 116 height 21
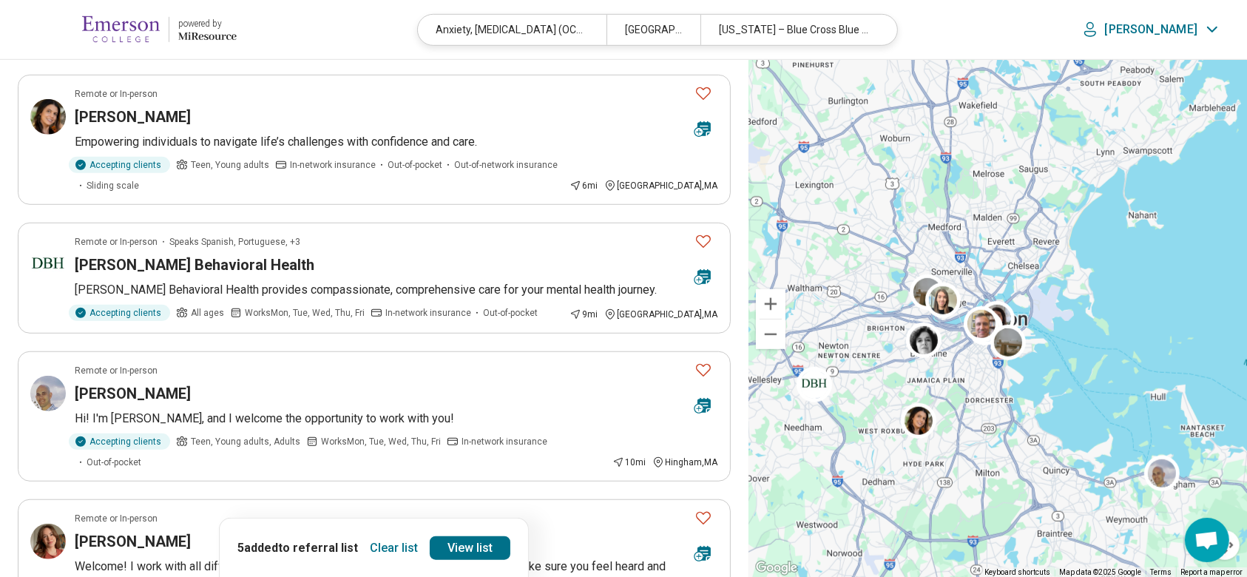
scroll to position [1183, 0]
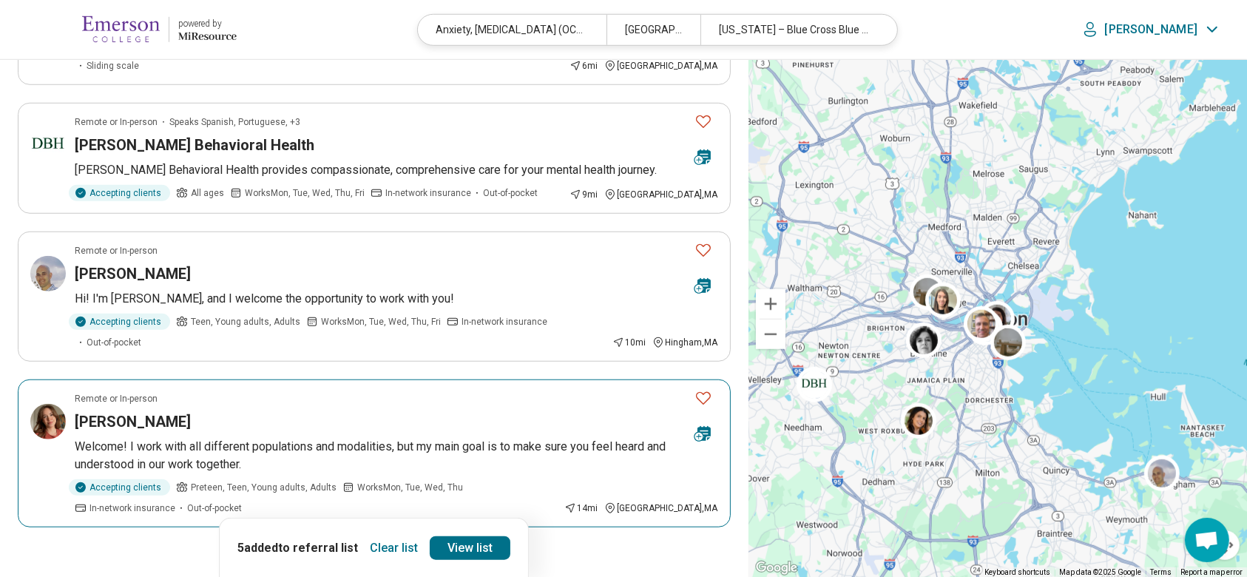
click at [126, 411] on h3 "Stephanie Seifert" at bounding box center [133, 421] width 116 height 21
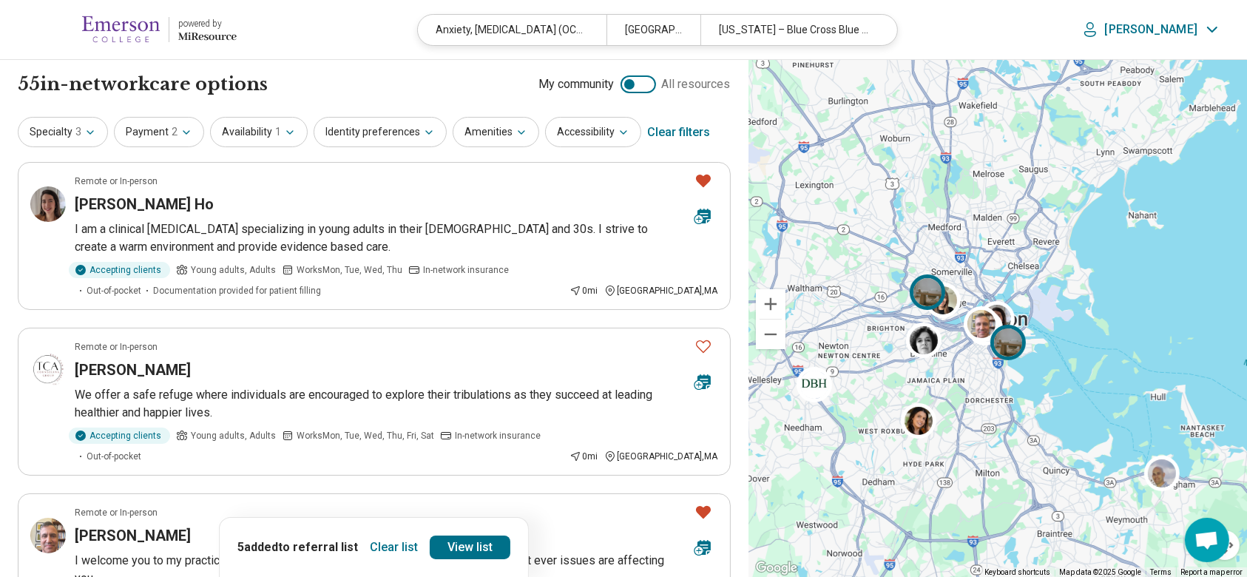
scroll to position [0, 0]
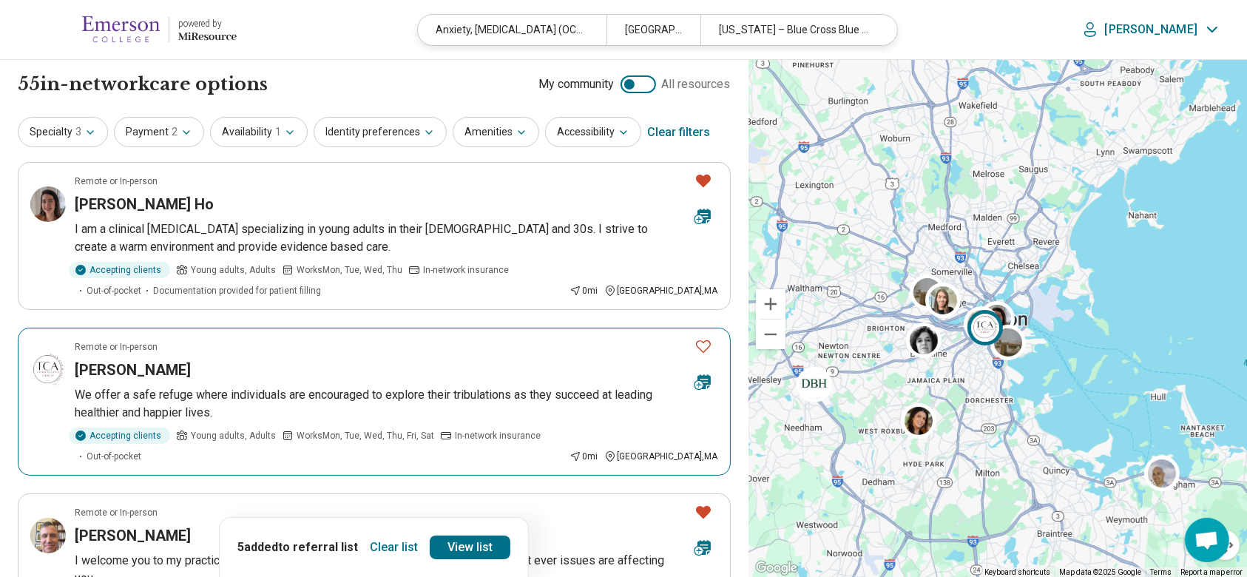
click at [406, 382] on article "Remote or In-person Tonn Cao We offer a safe refuge where individuals are encou…" at bounding box center [374, 402] width 713 height 148
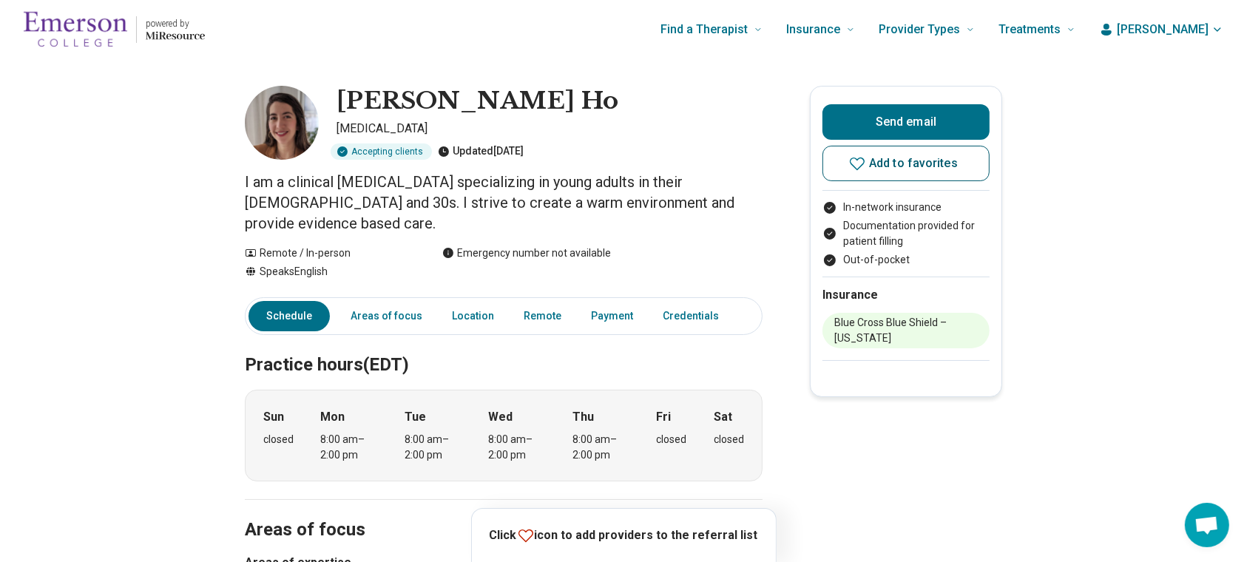
click at [899, 165] on span "Add to favorites" at bounding box center [913, 163] width 89 height 12
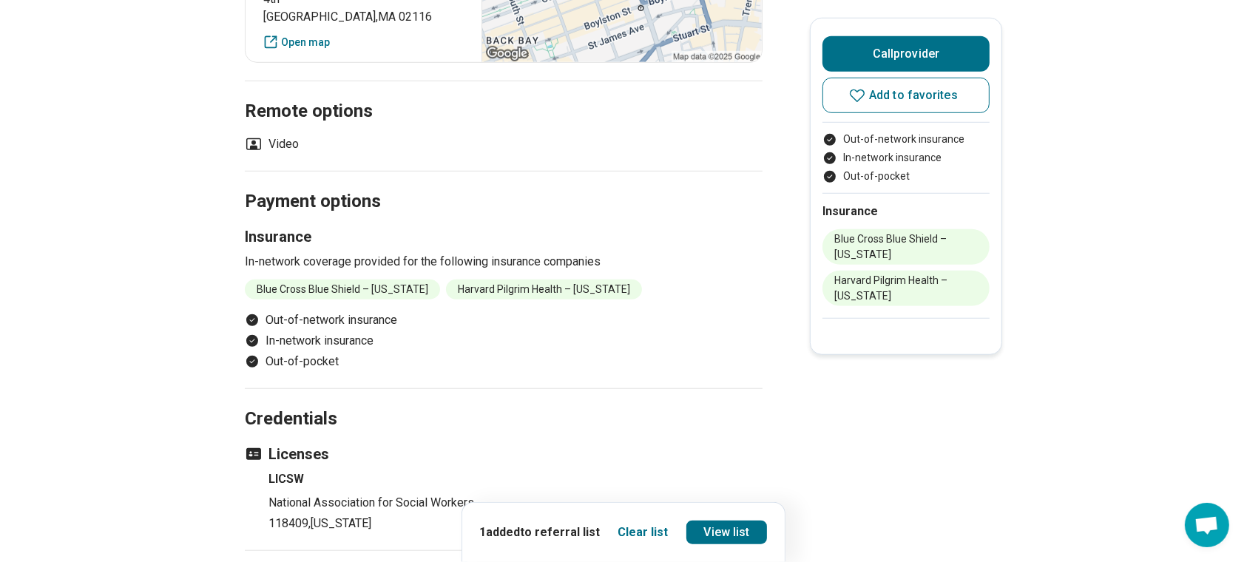
scroll to position [1183, 0]
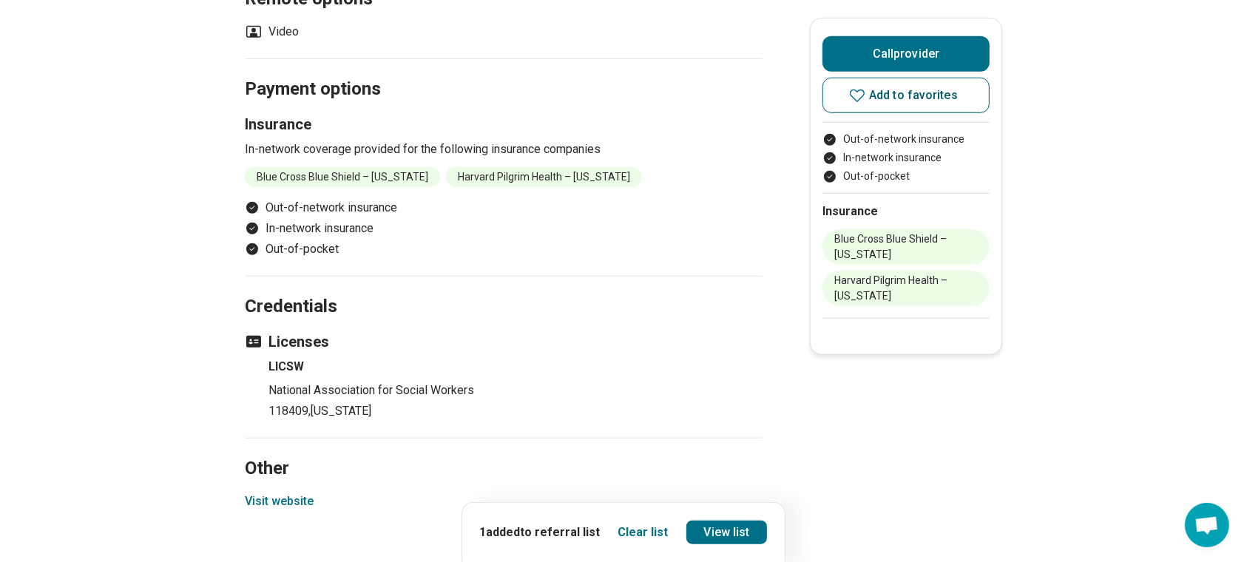
click at [903, 95] on span "Add to favorites" at bounding box center [913, 95] width 89 height 12
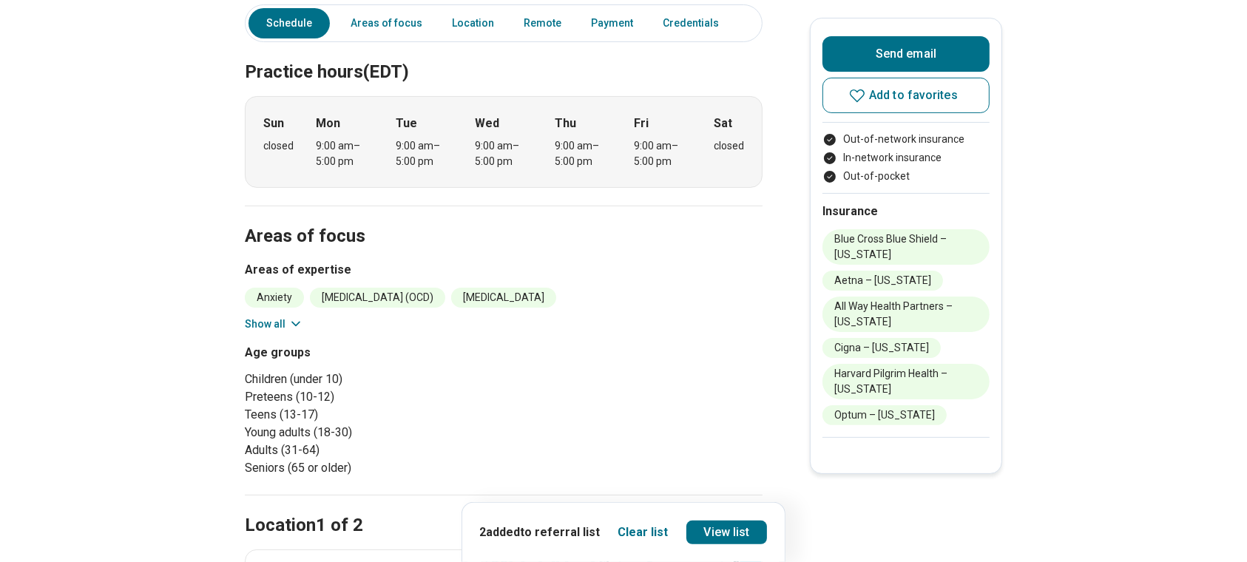
scroll to position [394, 0]
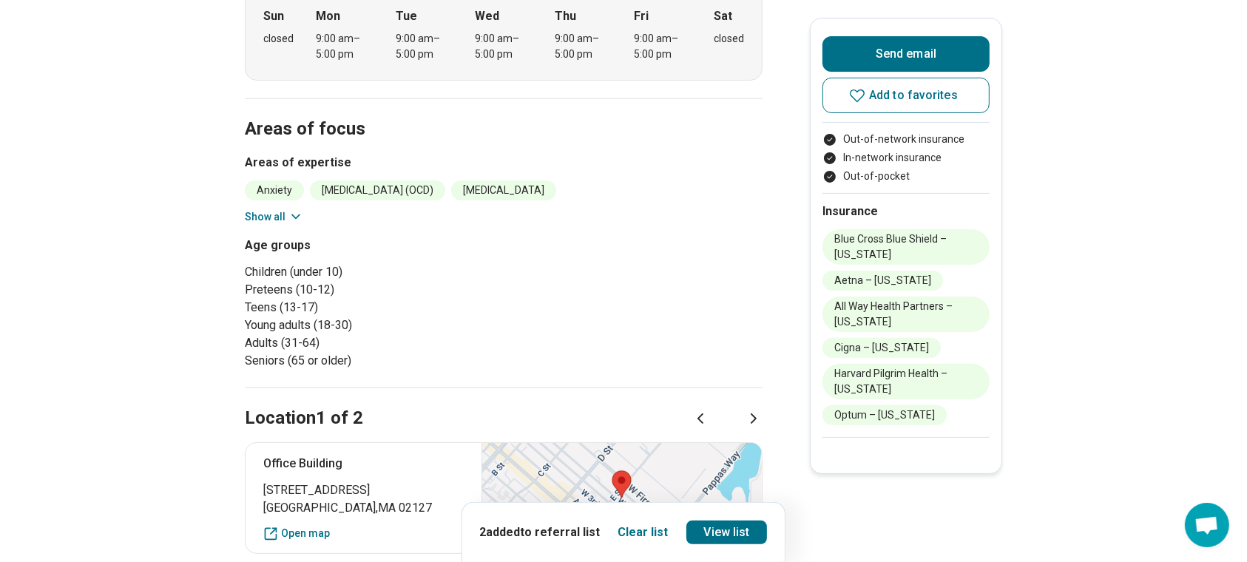
click at [277, 216] on button "Show all" at bounding box center [274, 217] width 58 height 16
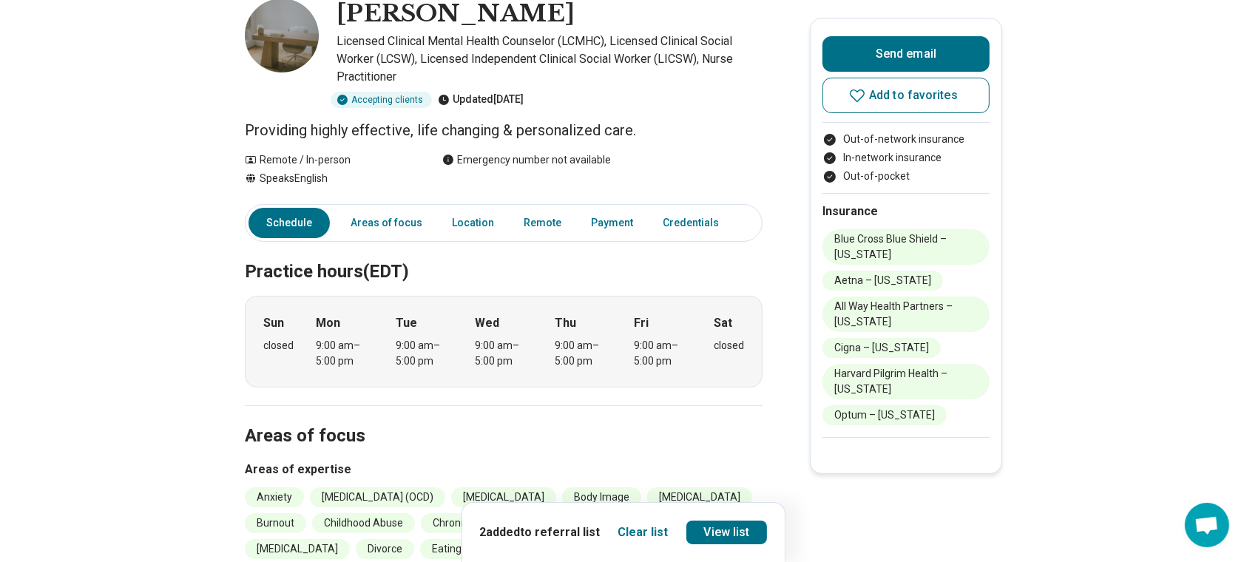
scroll to position [0, 0]
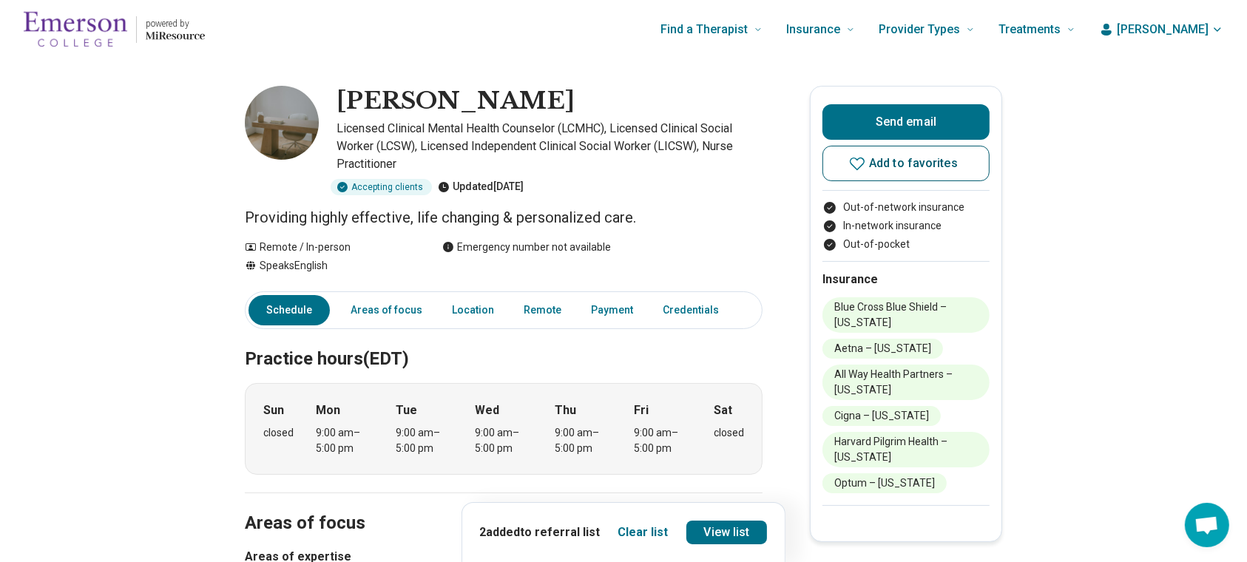
click at [875, 170] on button "Add to favorites" at bounding box center [905, 163] width 167 height 35
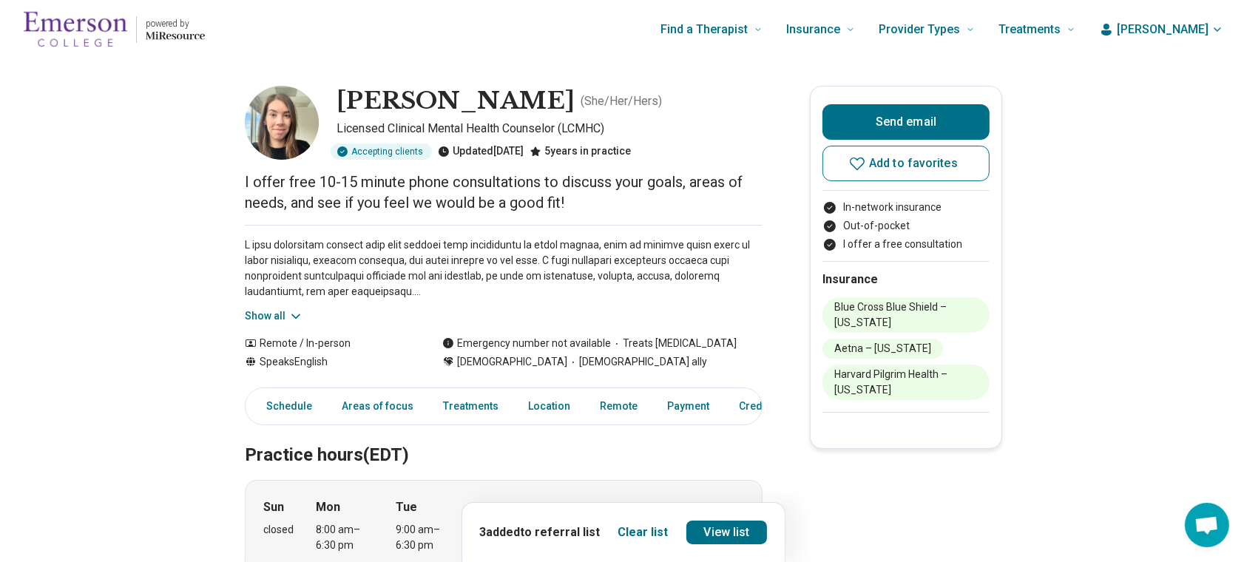
click at [272, 302] on div "Show all" at bounding box center [504, 274] width 518 height 99
click at [278, 312] on button "Show all" at bounding box center [274, 316] width 58 height 16
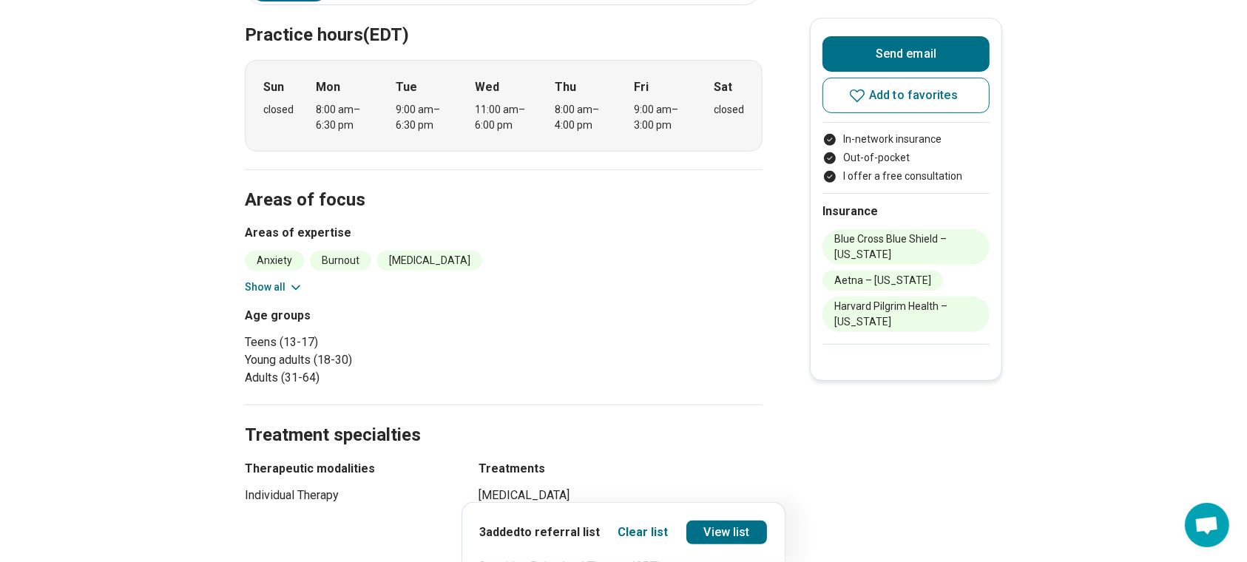
scroll to position [591, 0]
click at [274, 285] on button "Show all" at bounding box center [274, 287] width 58 height 16
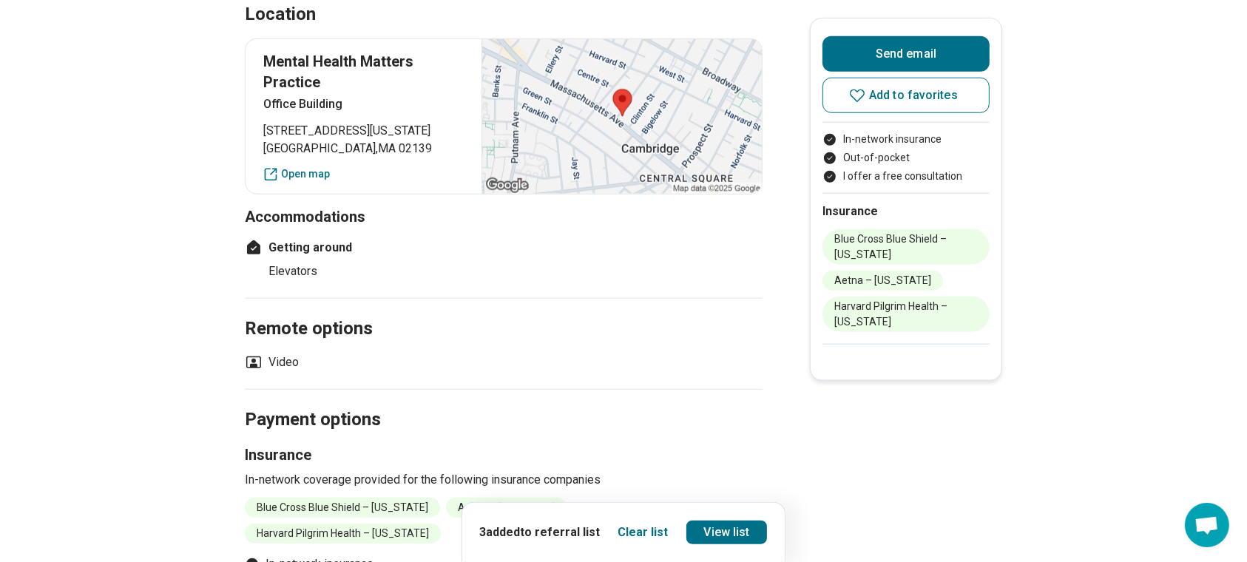
scroll to position [1380, 0]
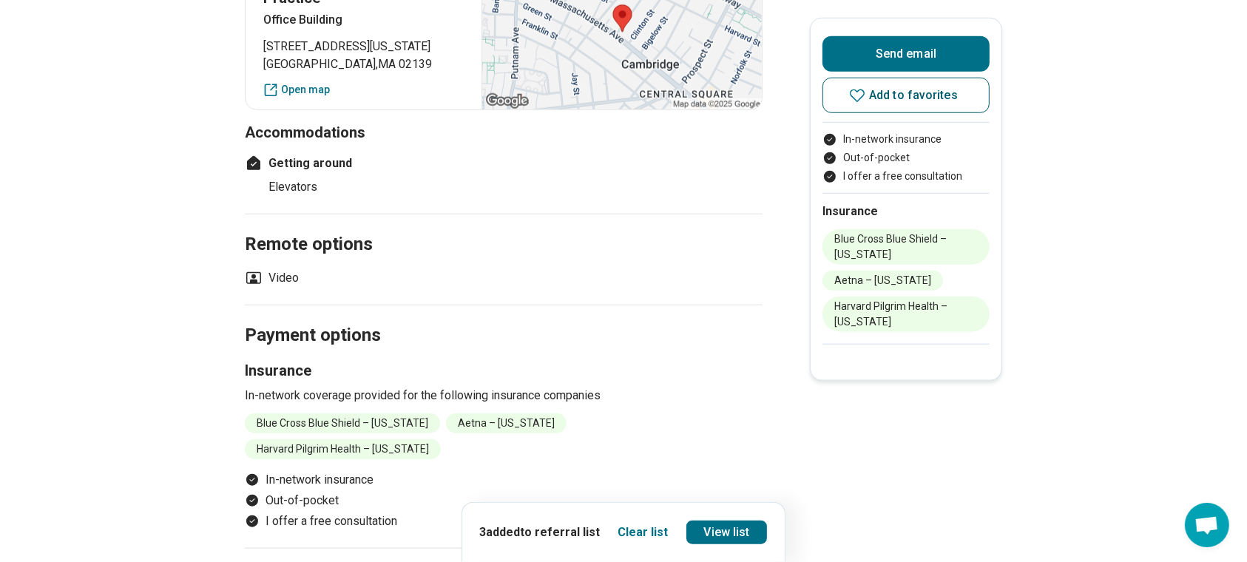
click at [917, 87] on button "Add to favorites" at bounding box center [905, 95] width 167 height 35
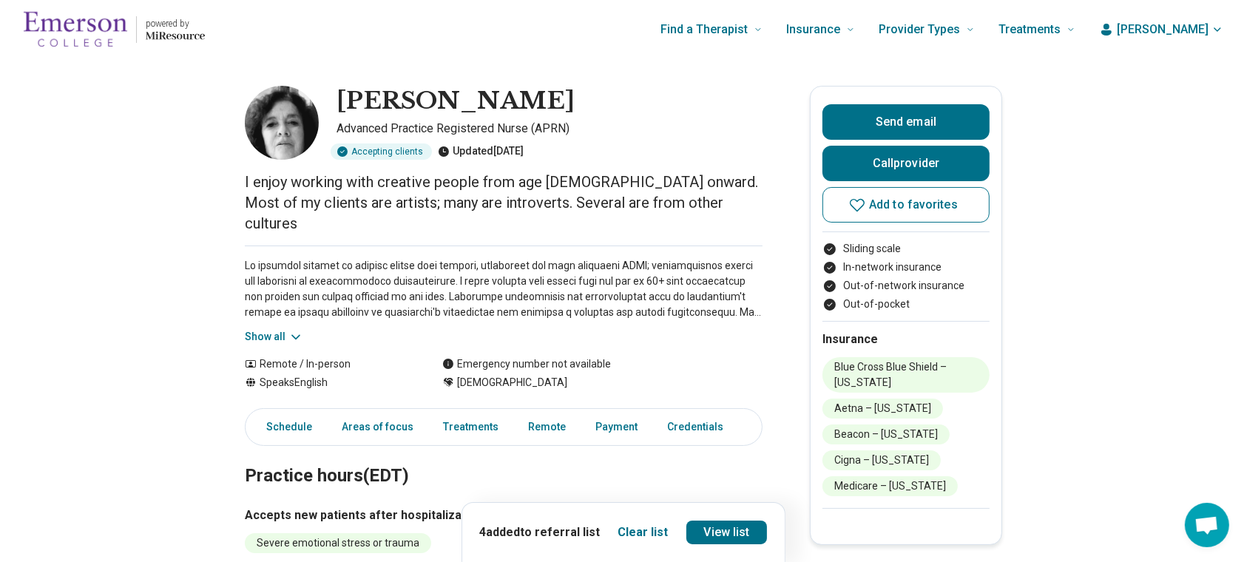
click at [287, 329] on button "Show all" at bounding box center [274, 337] width 58 height 16
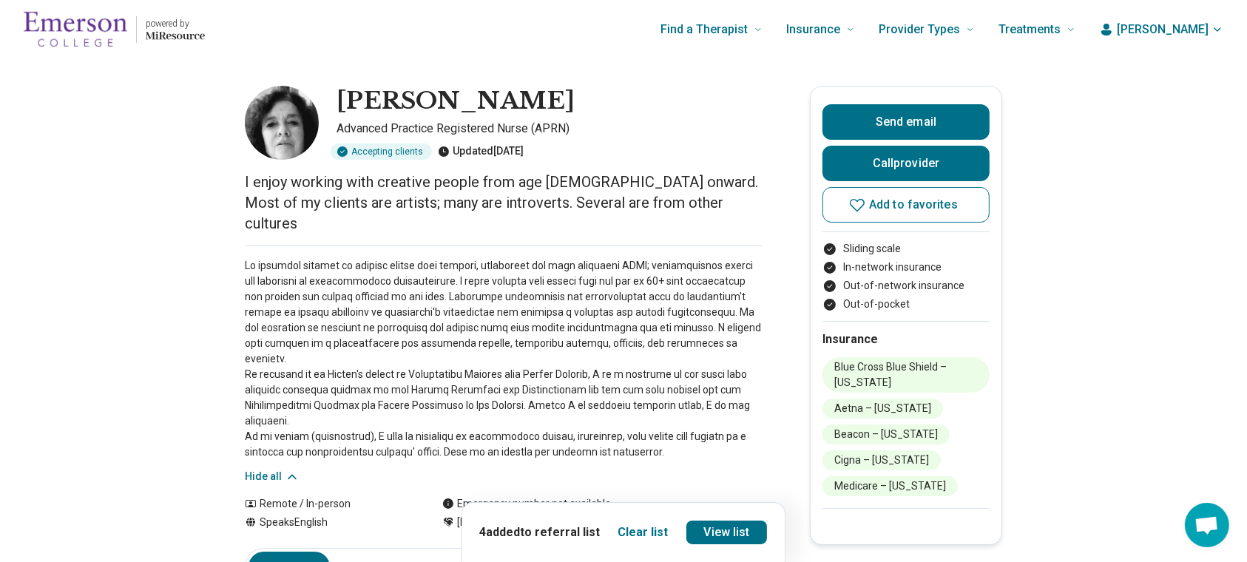
scroll to position [98, 0]
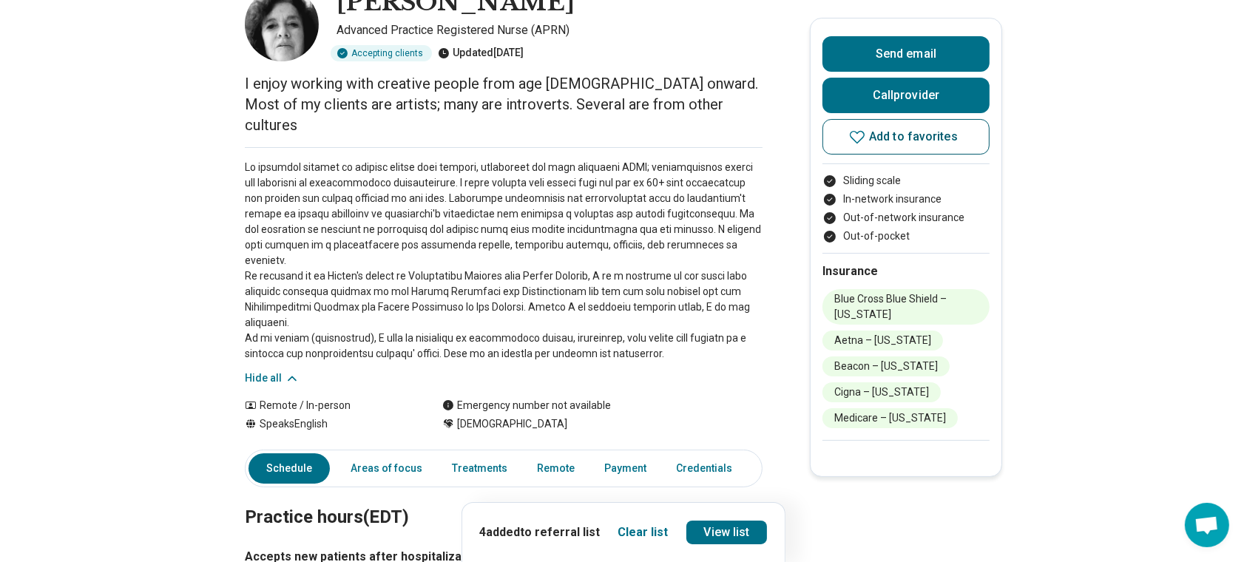
click at [912, 142] on span "Add to favorites" at bounding box center [913, 137] width 89 height 12
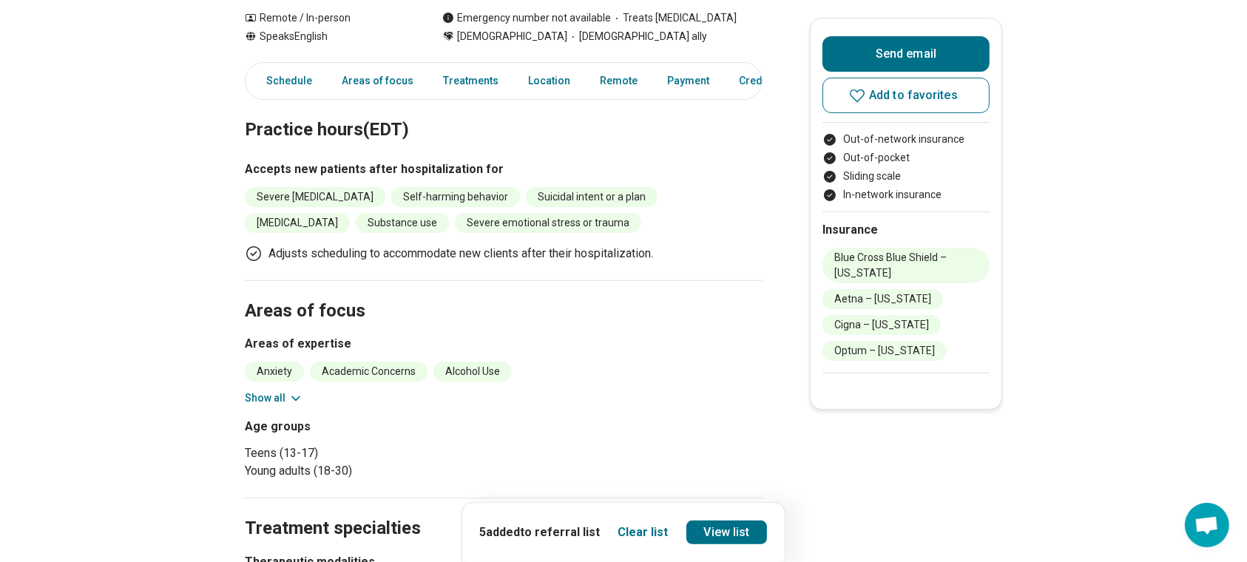
scroll to position [394, 0]
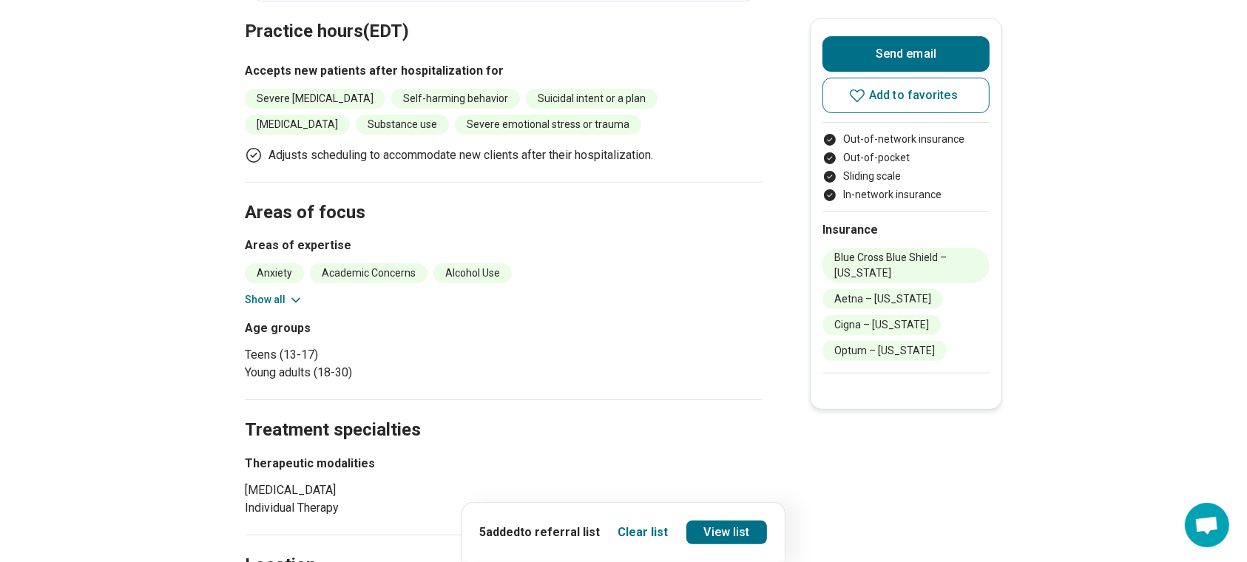
click at [279, 296] on button "Show all" at bounding box center [274, 300] width 58 height 16
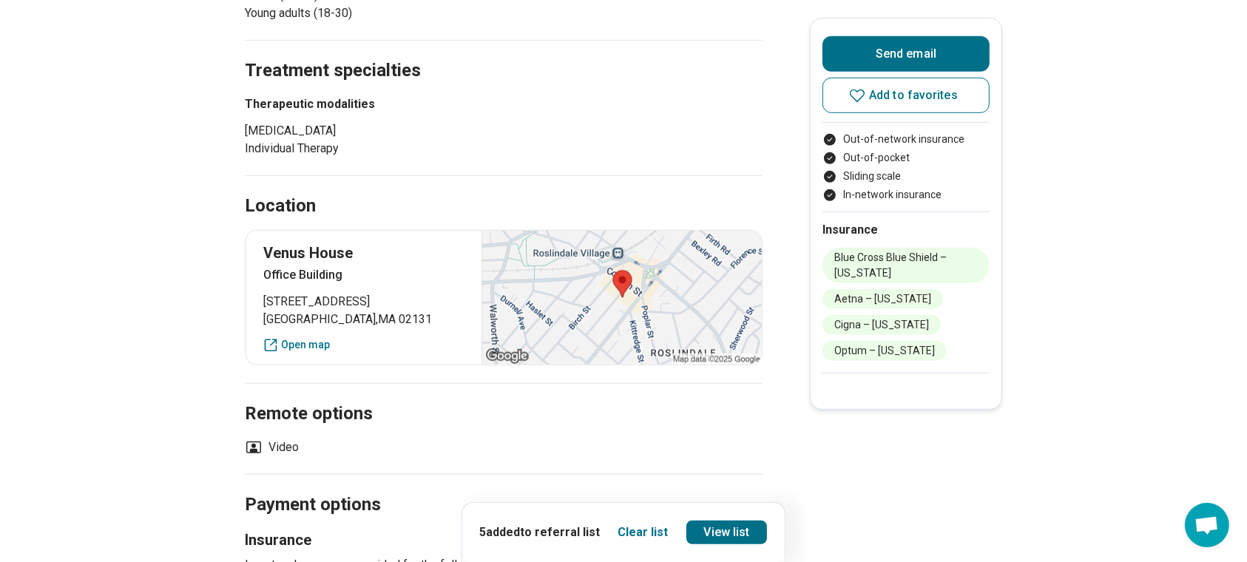
scroll to position [887, 0]
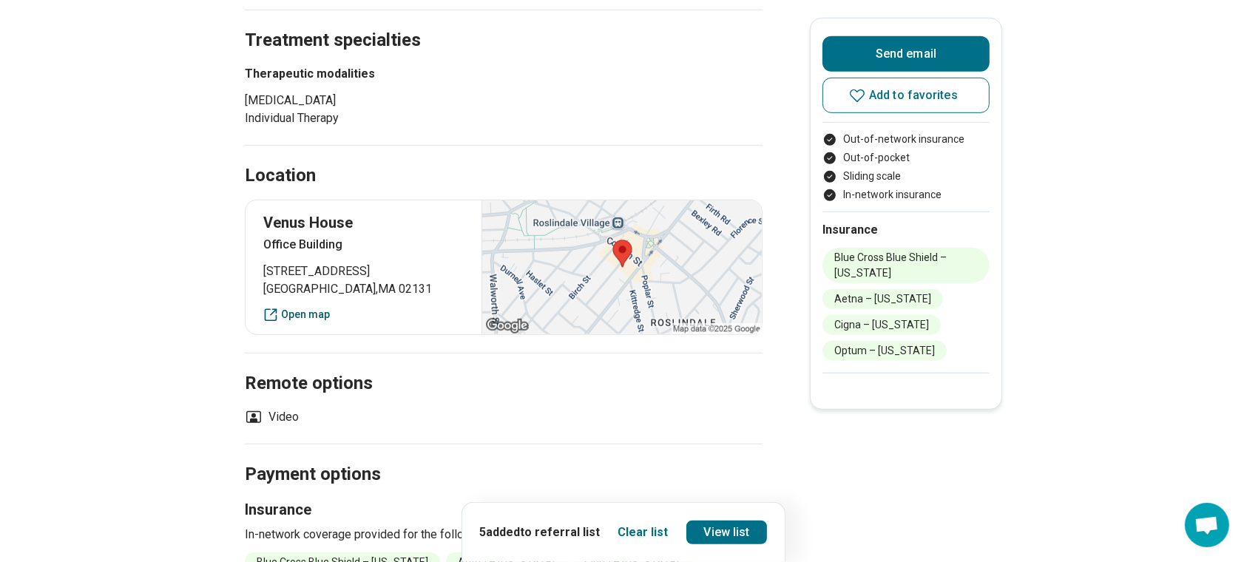
click at [319, 317] on link "Open map" at bounding box center [363, 315] width 200 height 16
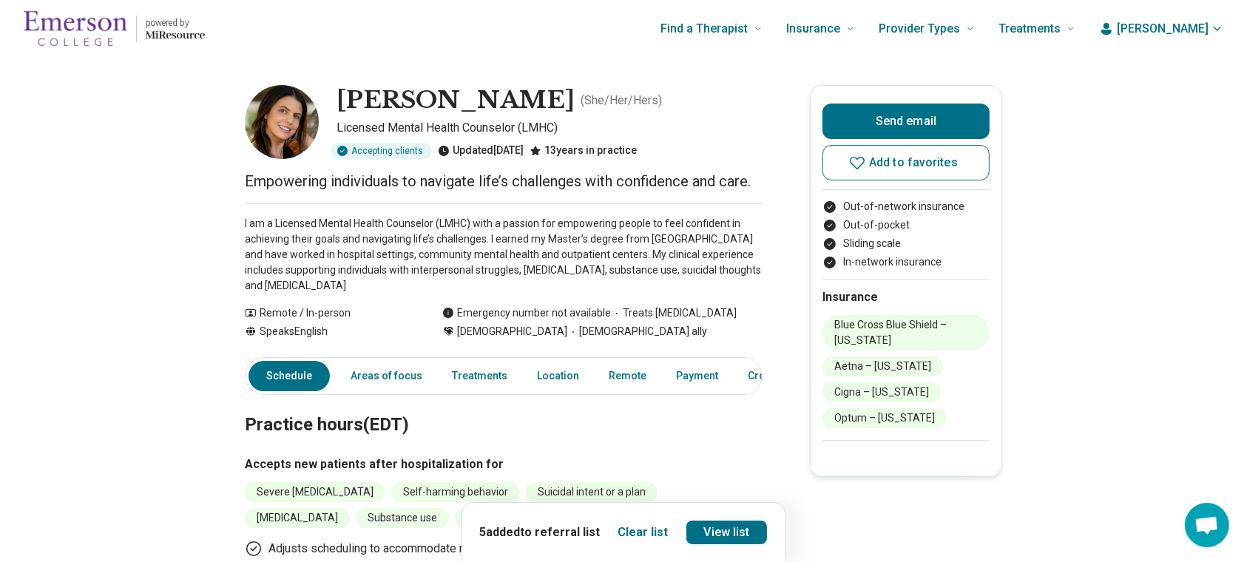
scroll to position [0, 0]
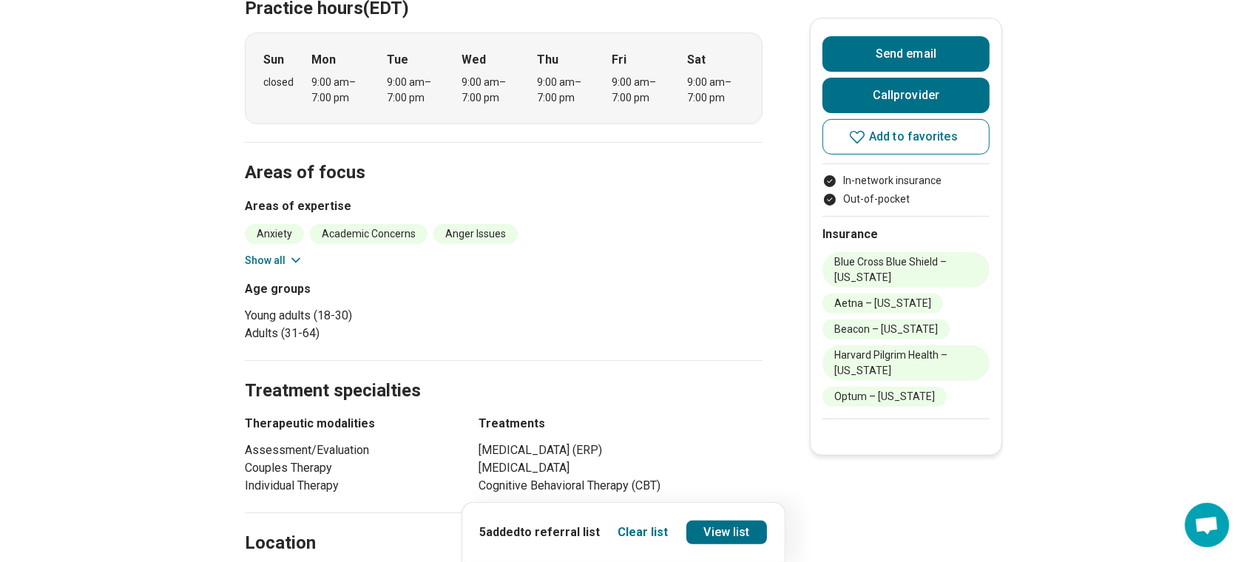
scroll to position [591, 0]
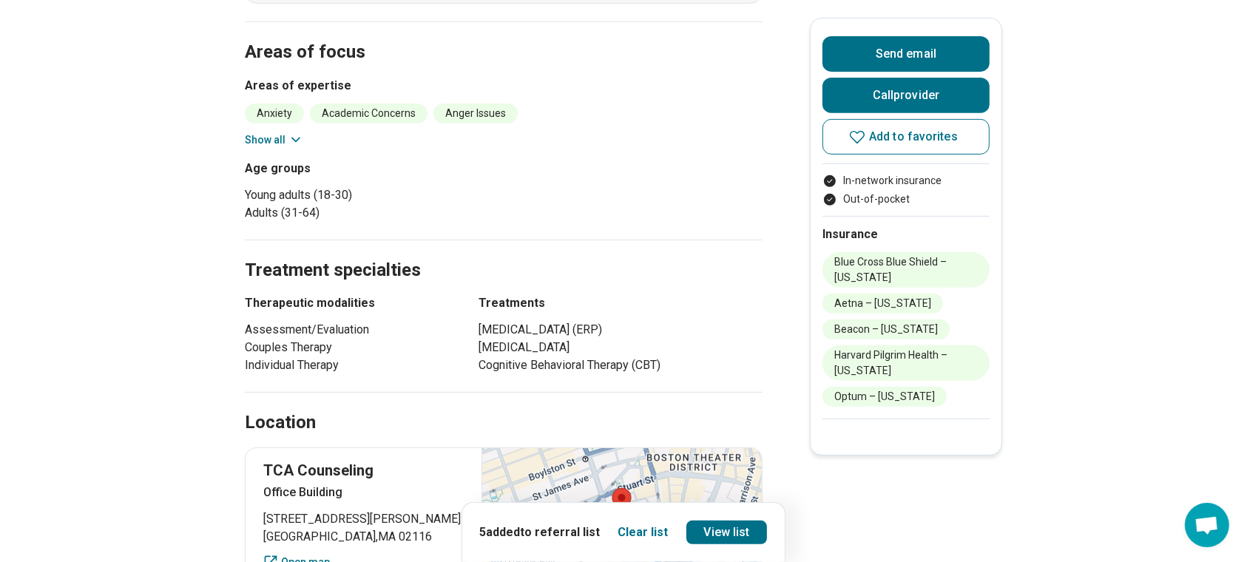
click at [266, 132] on button "Show all" at bounding box center [274, 140] width 58 height 16
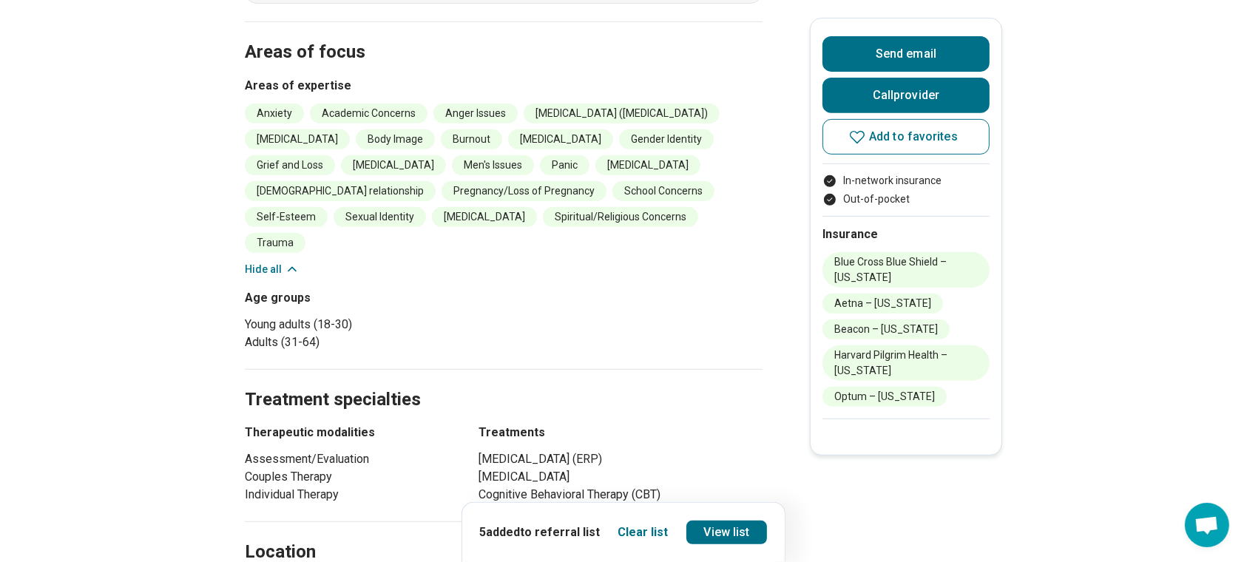
click at [263, 262] on button "Hide all" at bounding box center [272, 270] width 55 height 16
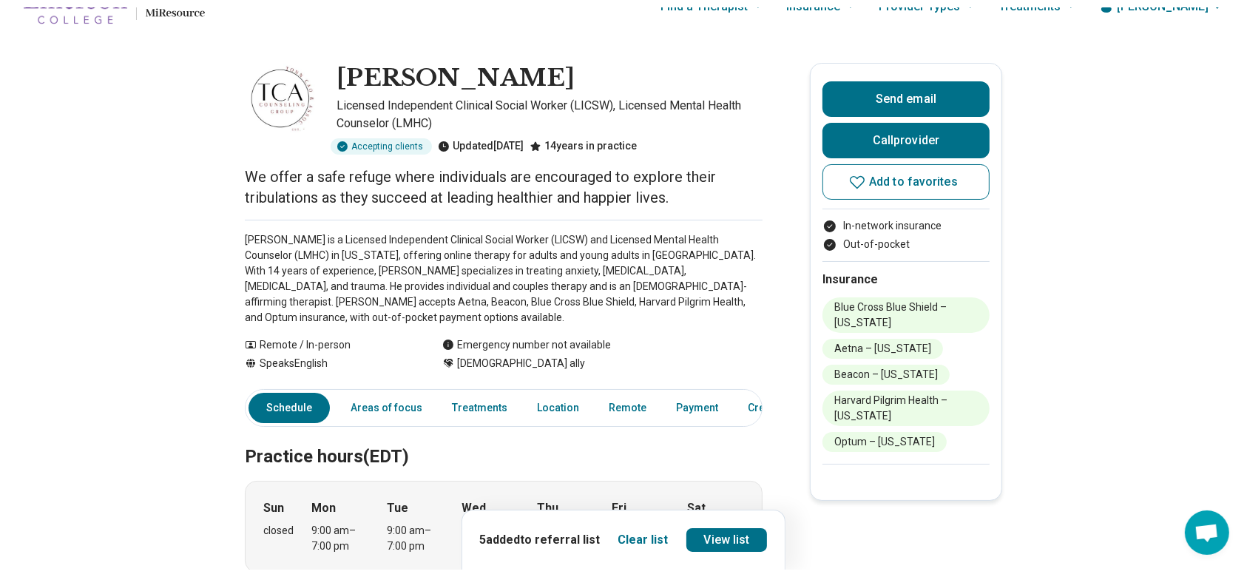
scroll to position [0, 0]
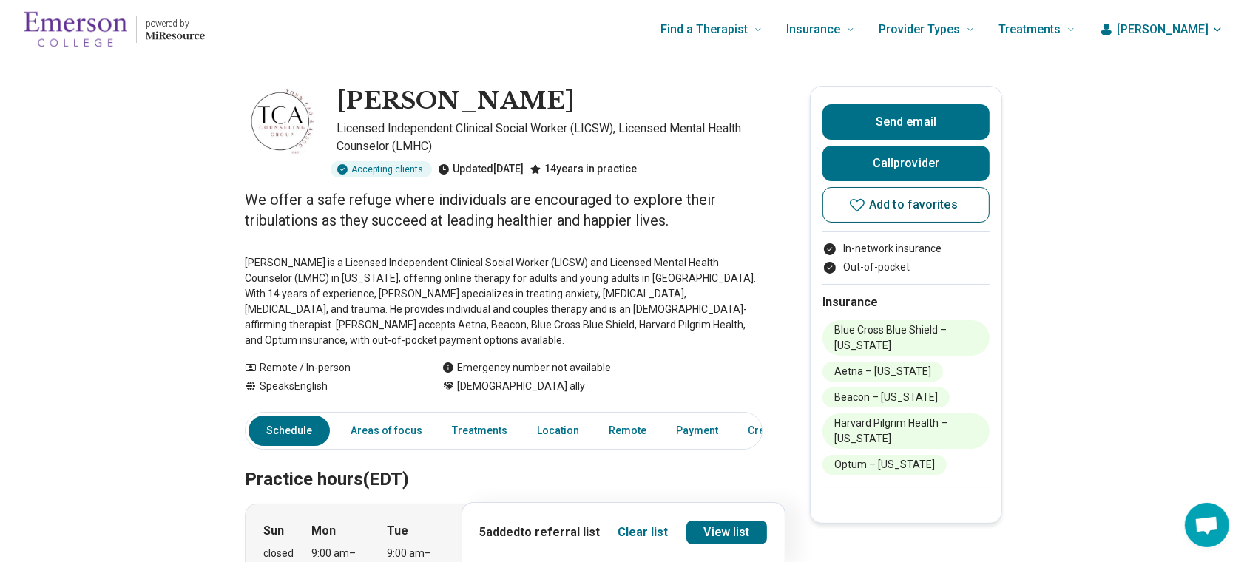
click at [903, 206] on span "Add to favorites" at bounding box center [913, 205] width 89 height 12
click at [711, 527] on link "View list" at bounding box center [726, 533] width 81 height 24
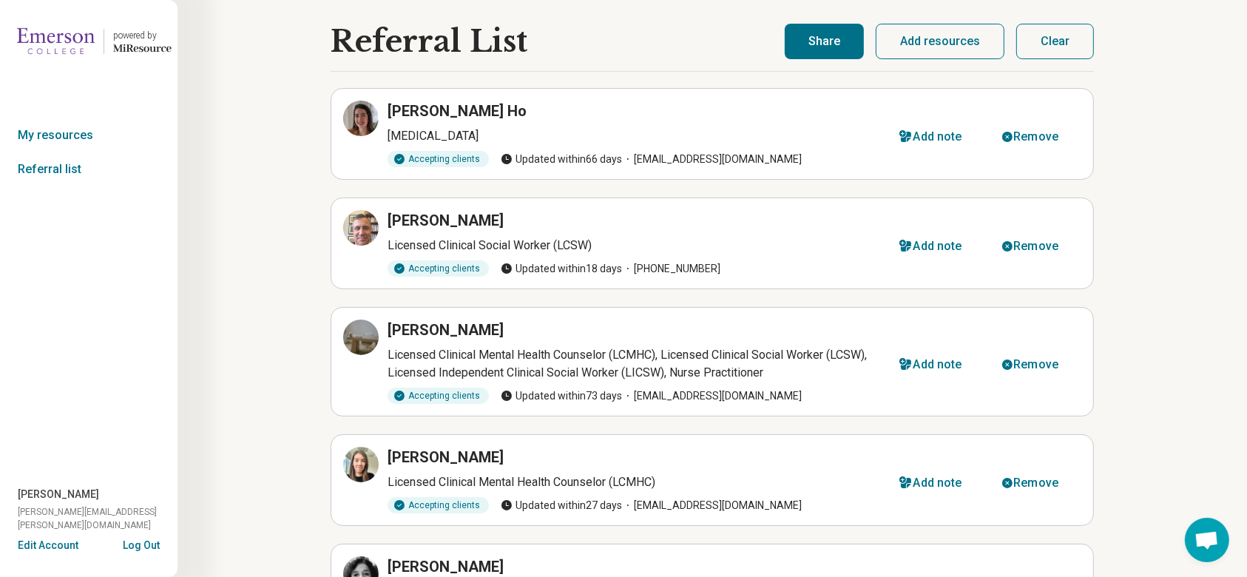
click at [823, 41] on button "Share" at bounding box center [823, 41] width 79 height 35
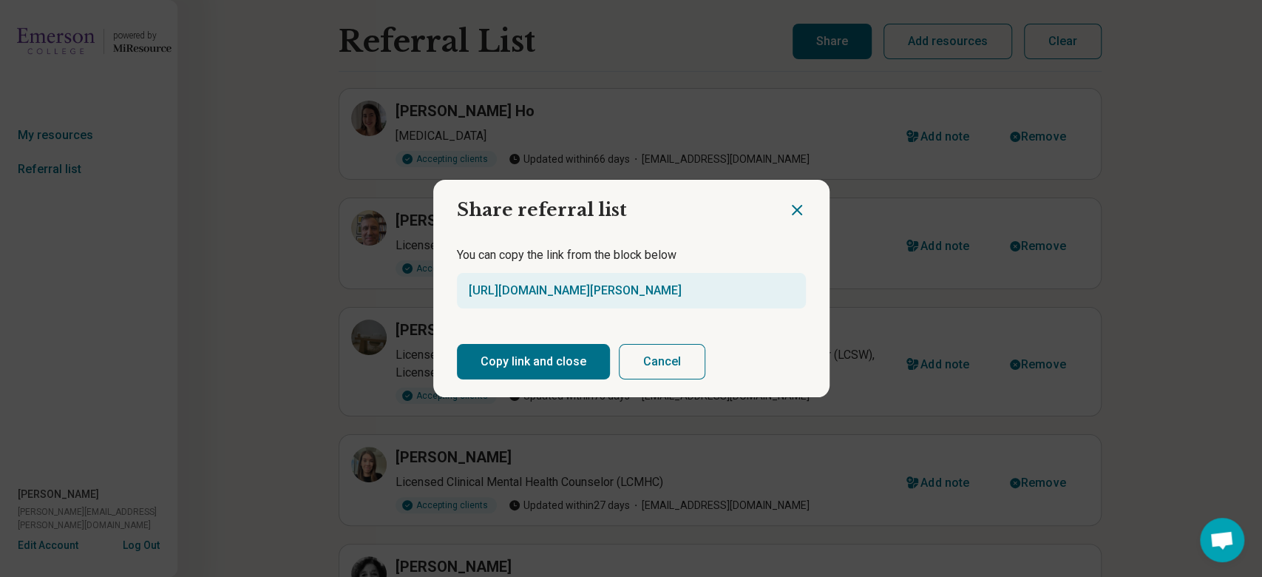
click at [521, 366] on button "Copy link and close" at bounding box center [533, 361] width 153 height 35
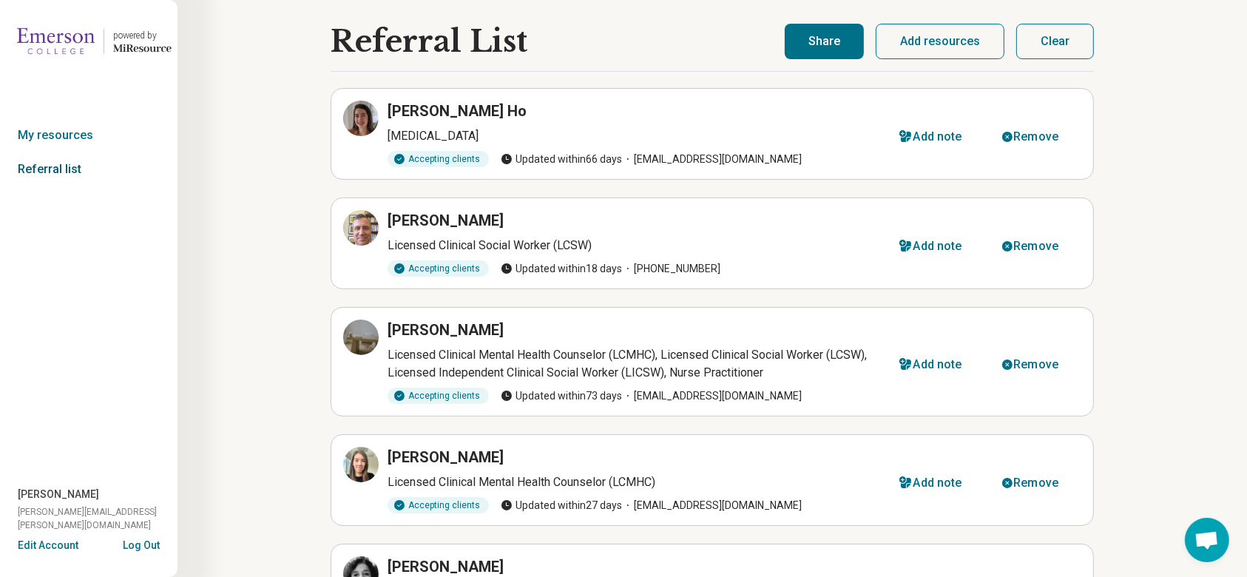
click at [61, 169] on link "Referral list" at bounding box center [88, 169] width 177 height 34
click at [467, 118] on h3 "[PERSON_NAME] Ho" at bounding box center [456, 111] width 139 height 21
click at [354, 120] on icon at bounding box center [360, 118] width 13 height 13
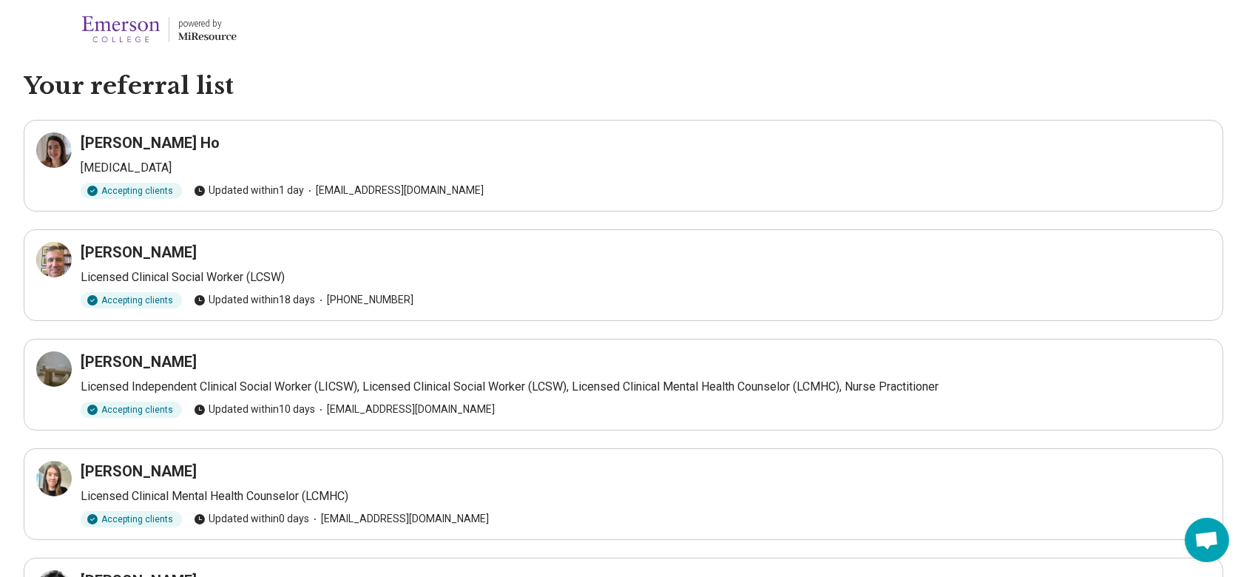
drag, startPoint x: 386, startPoint y: 317, endPoint x: 871, endPoint y: 160, distance: 509.7
click at [871, 160] on p "[MEDICAL_DATA]" at bounding box center [646, 168] width 1130 height 18
